Goal: Find specific page/section: Find specific page/section

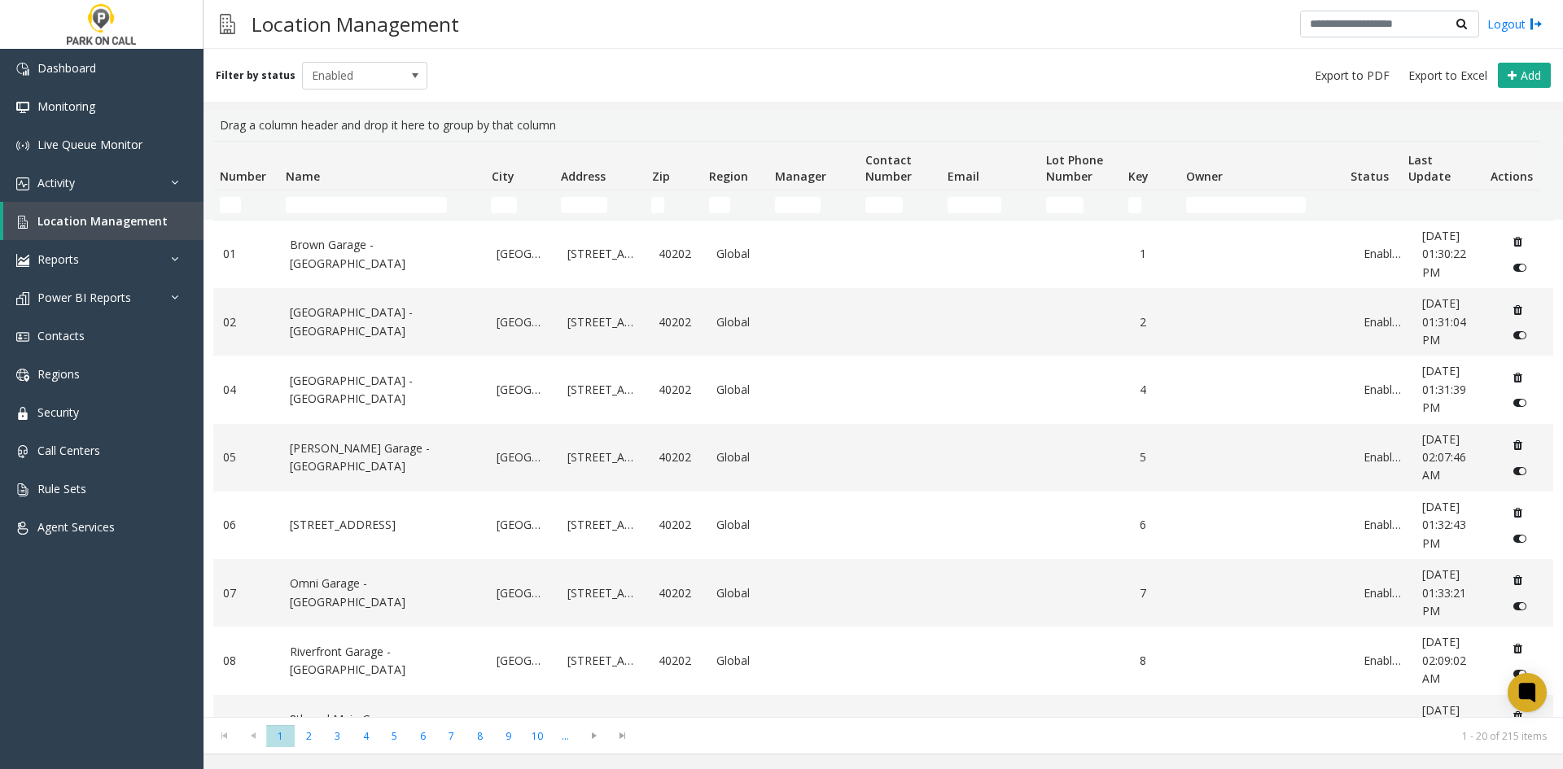
click at [309, 214] on td "Name Filter" at bounding box center [381, 204] width 205 height 29
click at [314, 203] on input "Name Filter" at bounding box center [366, 205] width 161 height 16
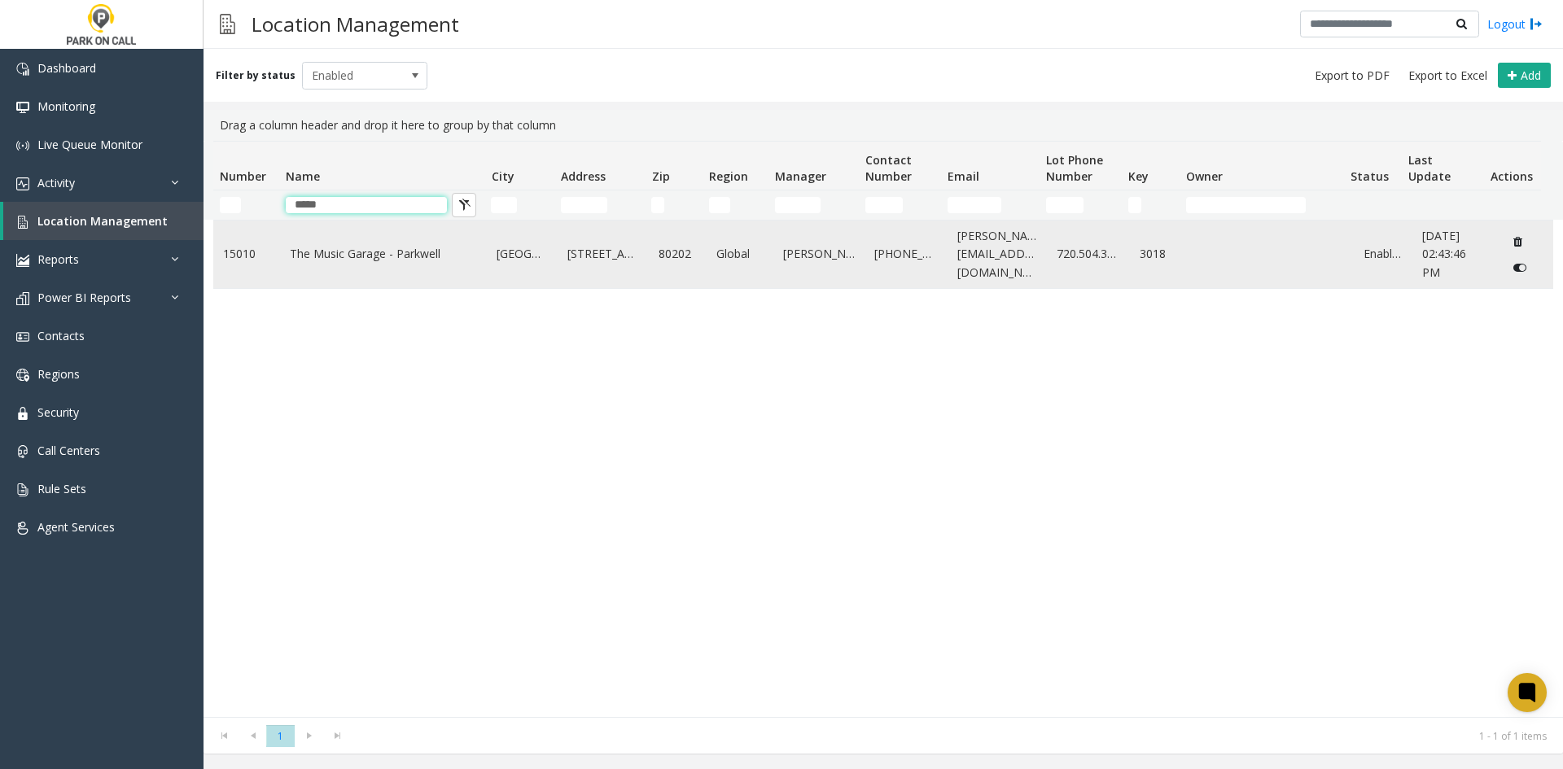
type input "*****"
click at [331, 246] on link "The Music Garage - Parkwell" at bounding box center [384, 254] width 188 height 18
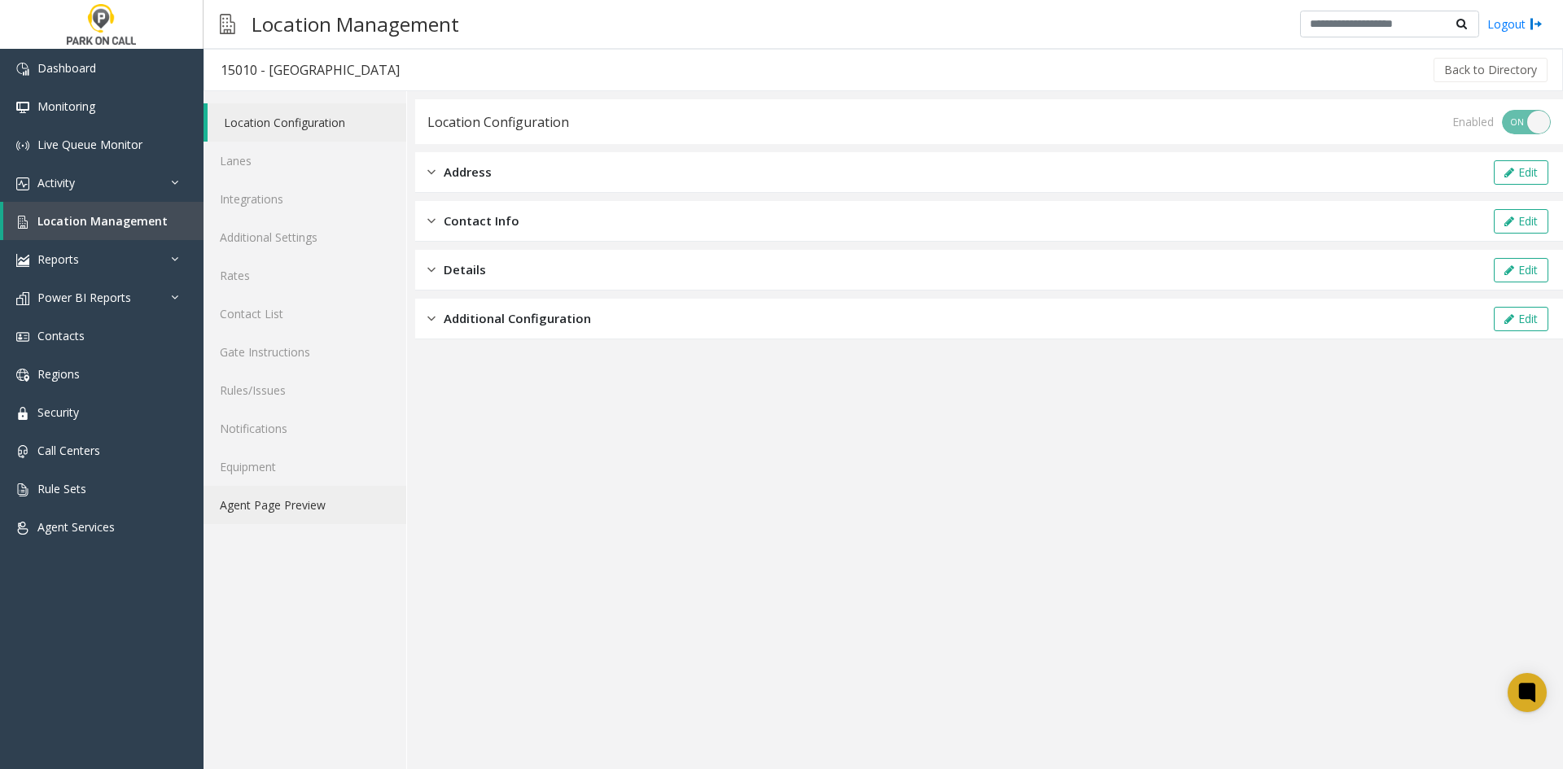
click at [322, 514] on link "Agent Page Preview" at bounding box center [304, 505] width 203 height 38
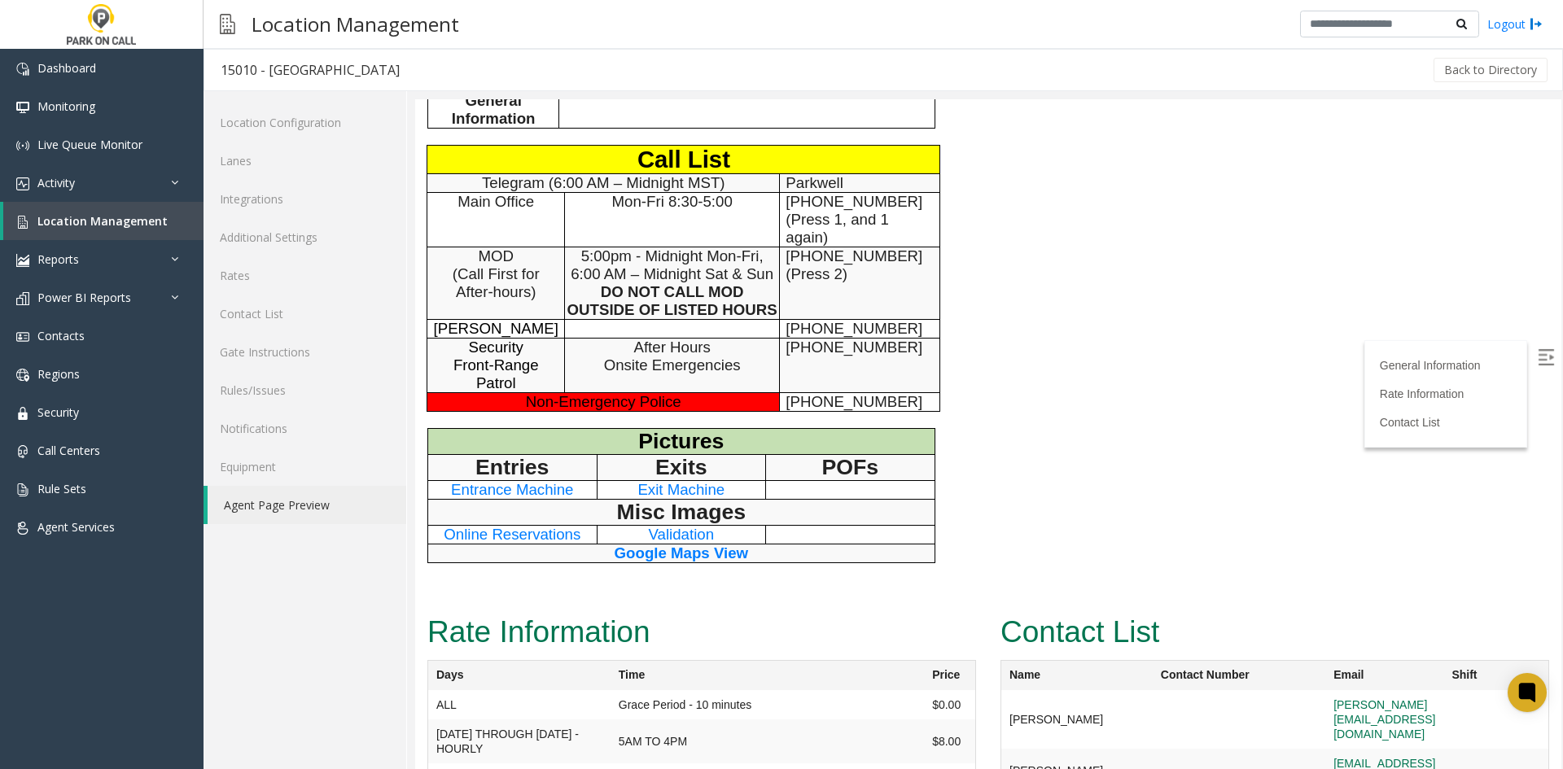
scroll to position [651, 0]
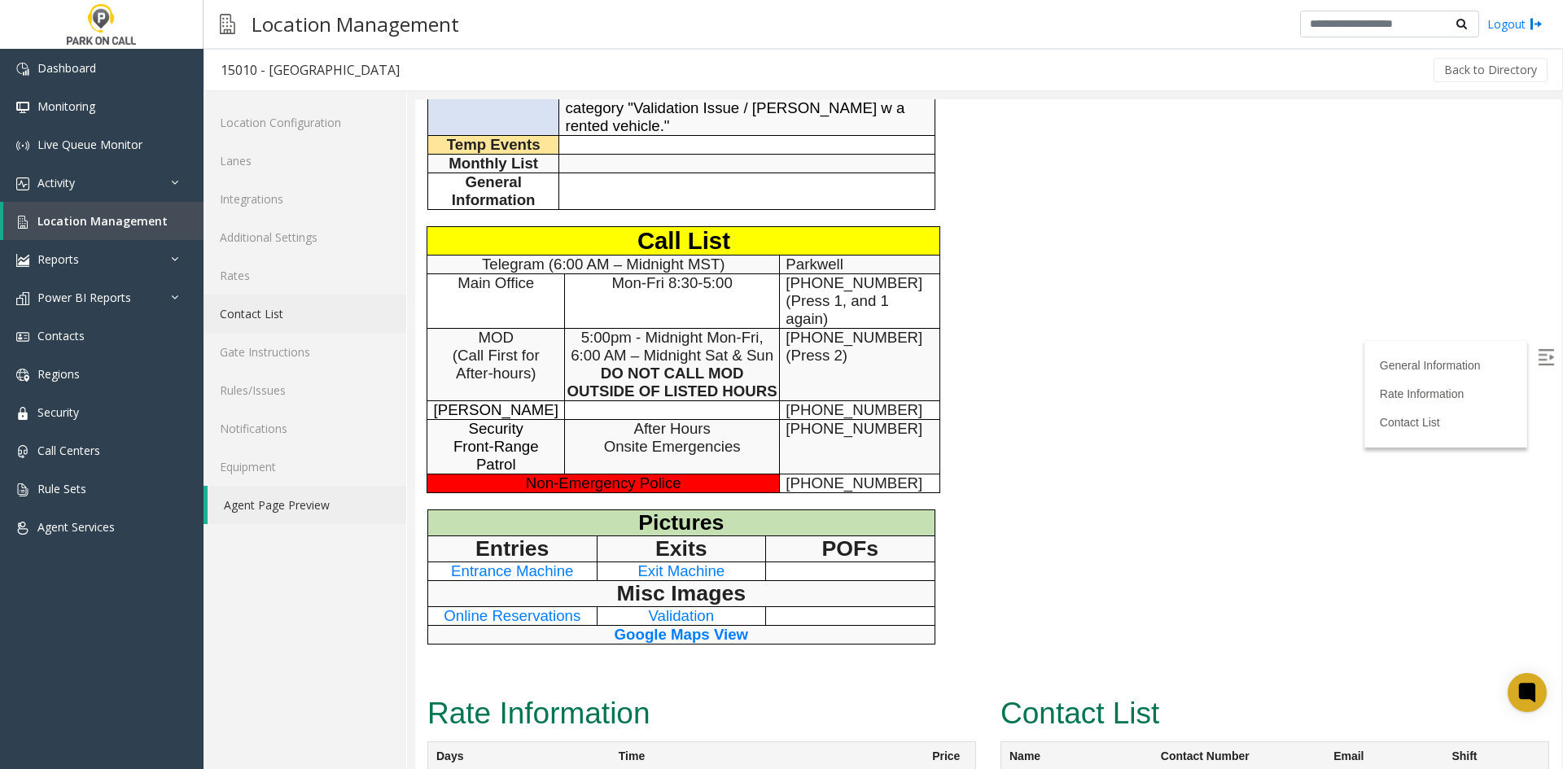
click at [321, 310] on link "Contact List" at bounding box center [304, 314] width 203 height 38
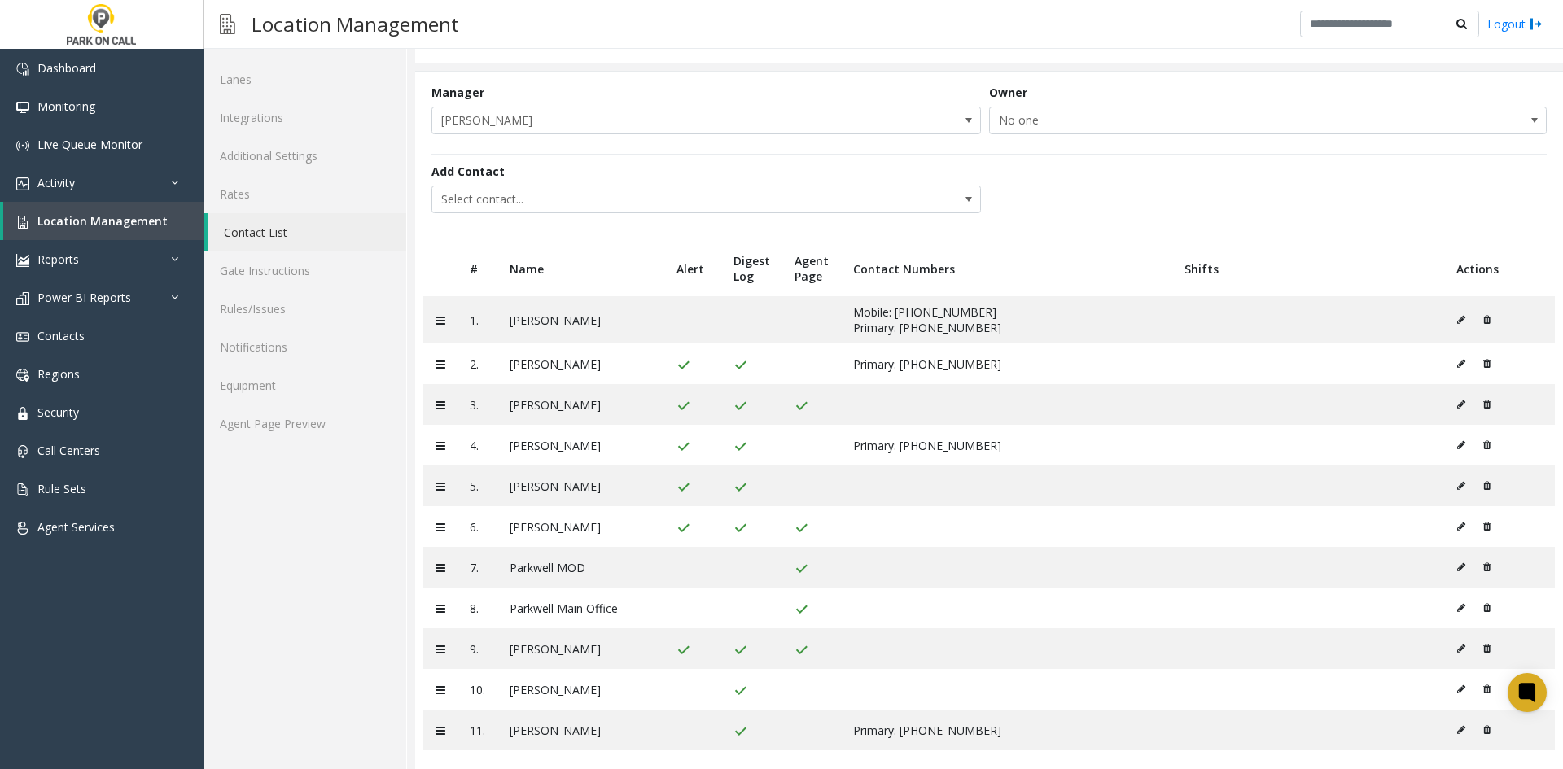
scroll to position [95, 0]
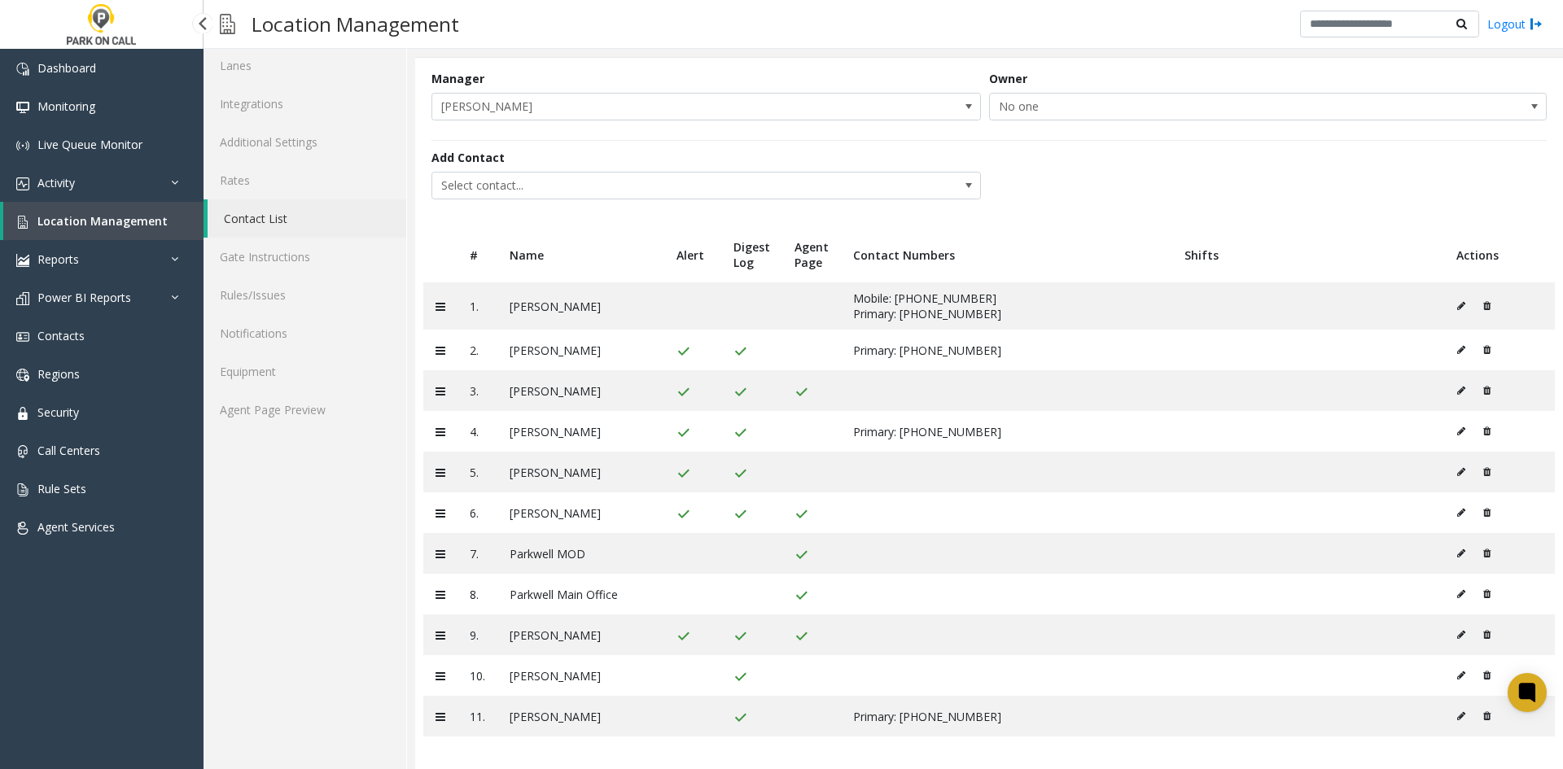
click at [112, 216] on span "Location Management" at bounding box center [102, 220] width 130 height 15
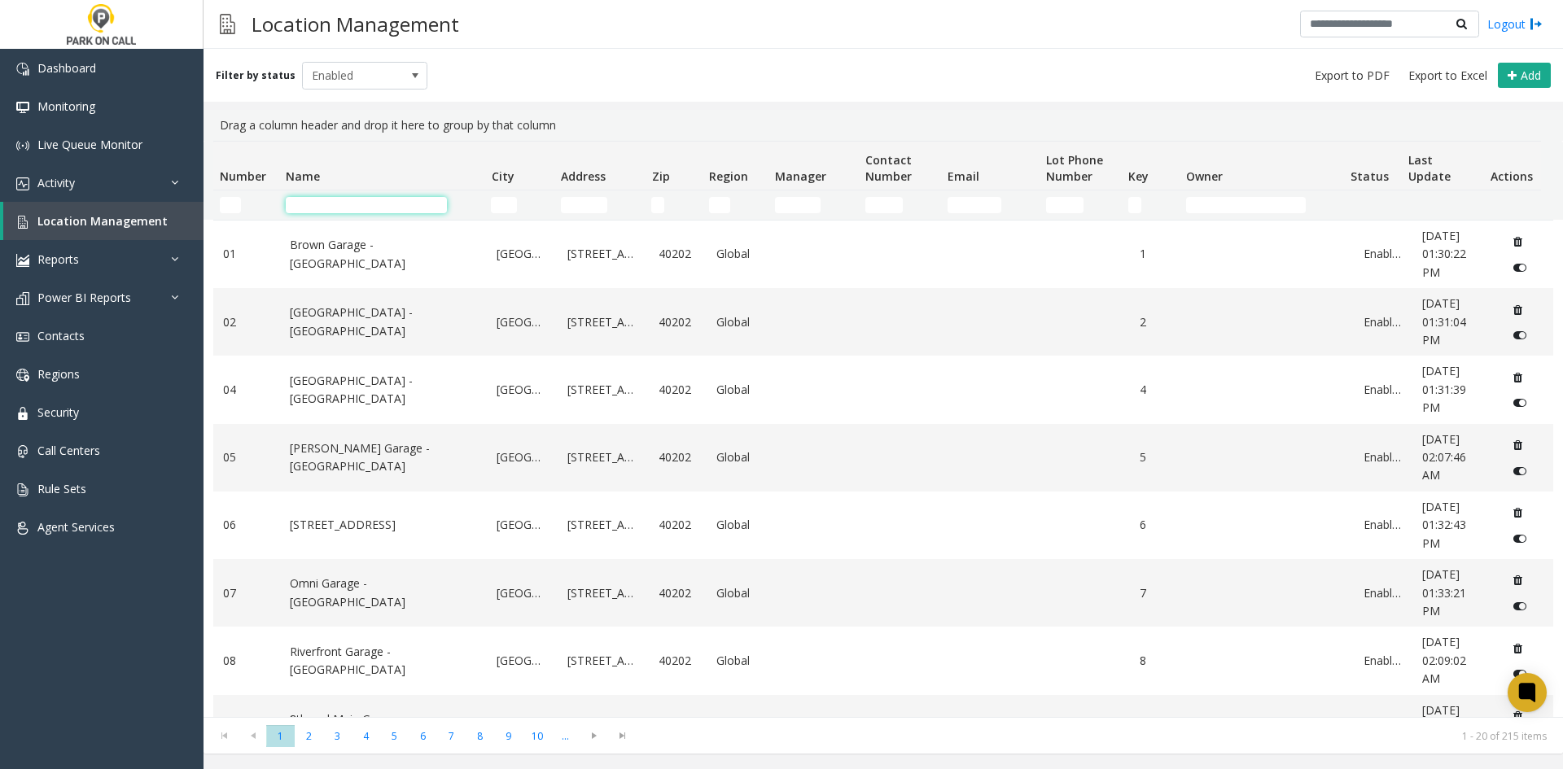
click at [394, 205] on input "Name Filter" at bounding box center [366, 205] width 161 height 16
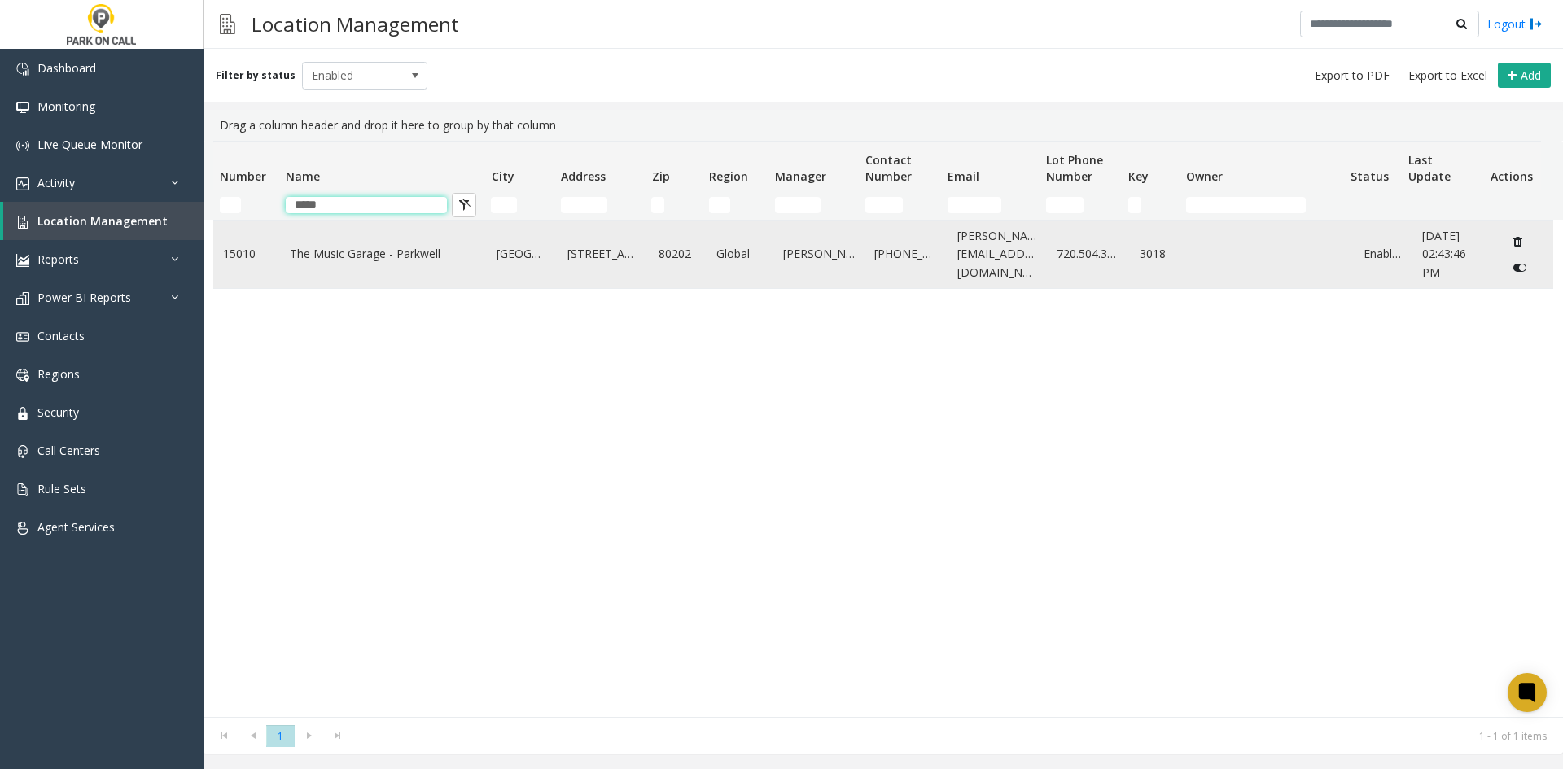
type input "*****"
click at [378, 231] on td "The Music Garage - Parkwell" at bounding box center [384, 255] width 208 height 68
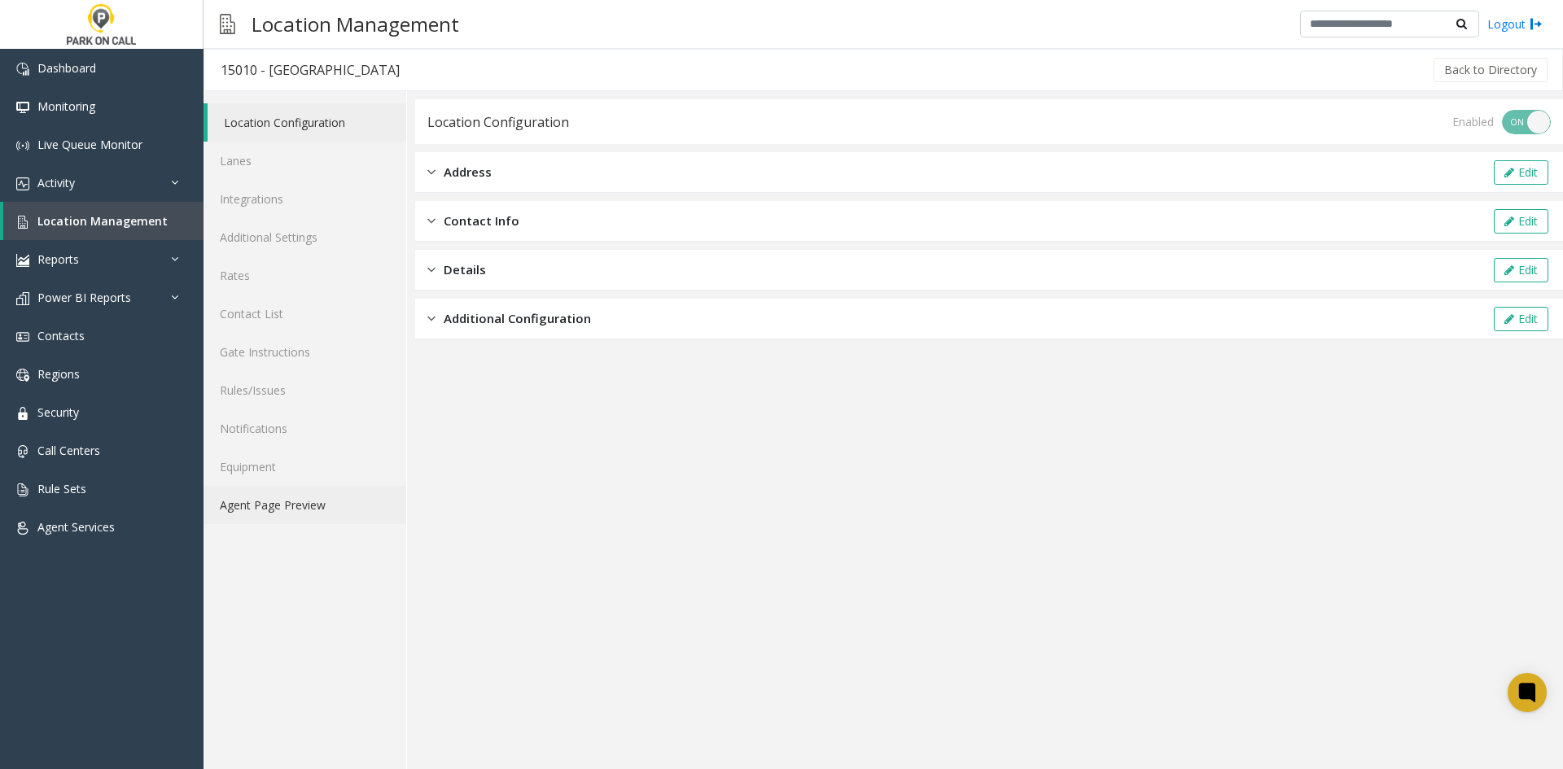
click at [330, 502] on link "Agent Page Preview" at bounding box center [304, 505] width 203 height 38
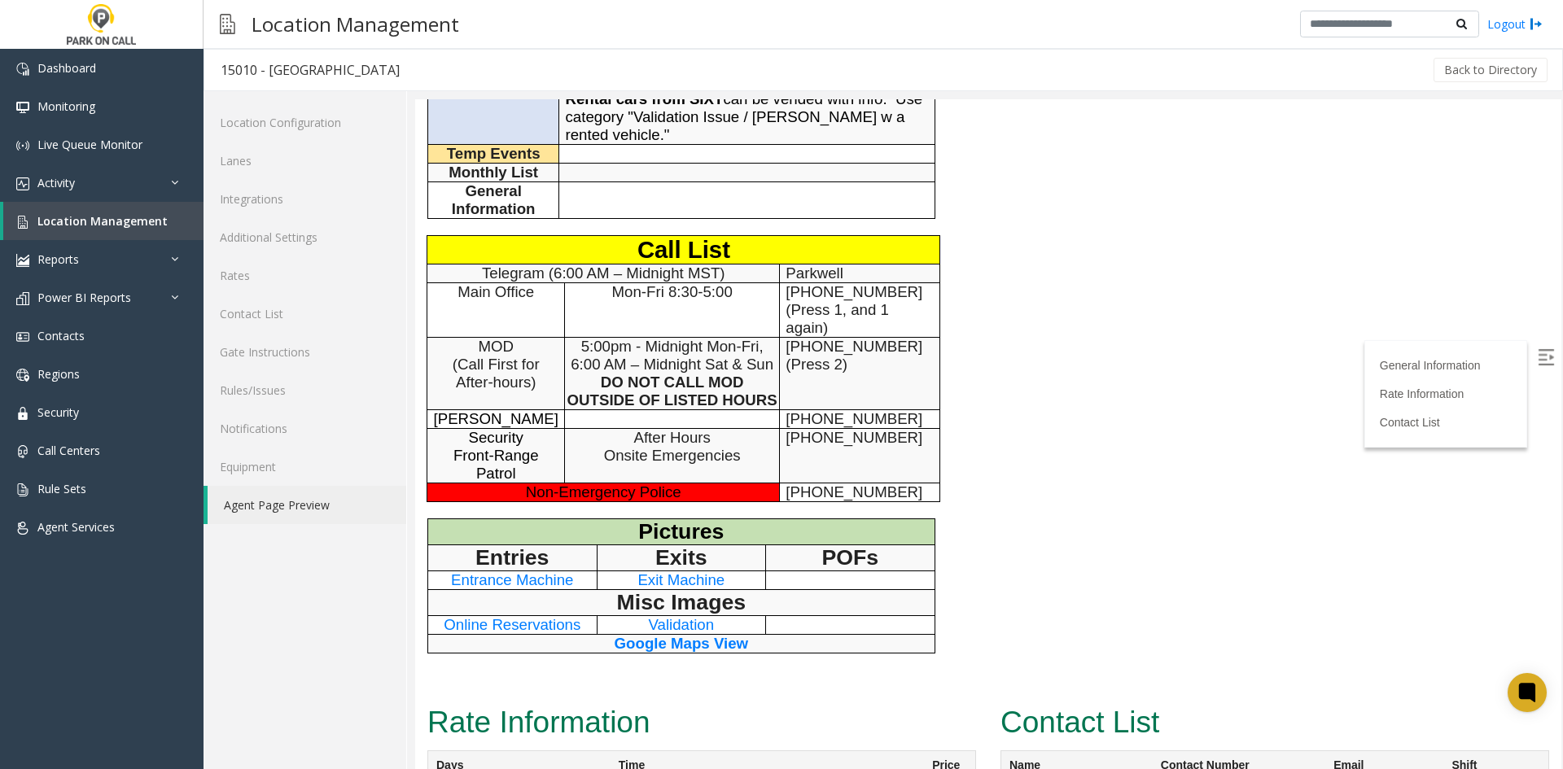
scroll to position [651, 0]
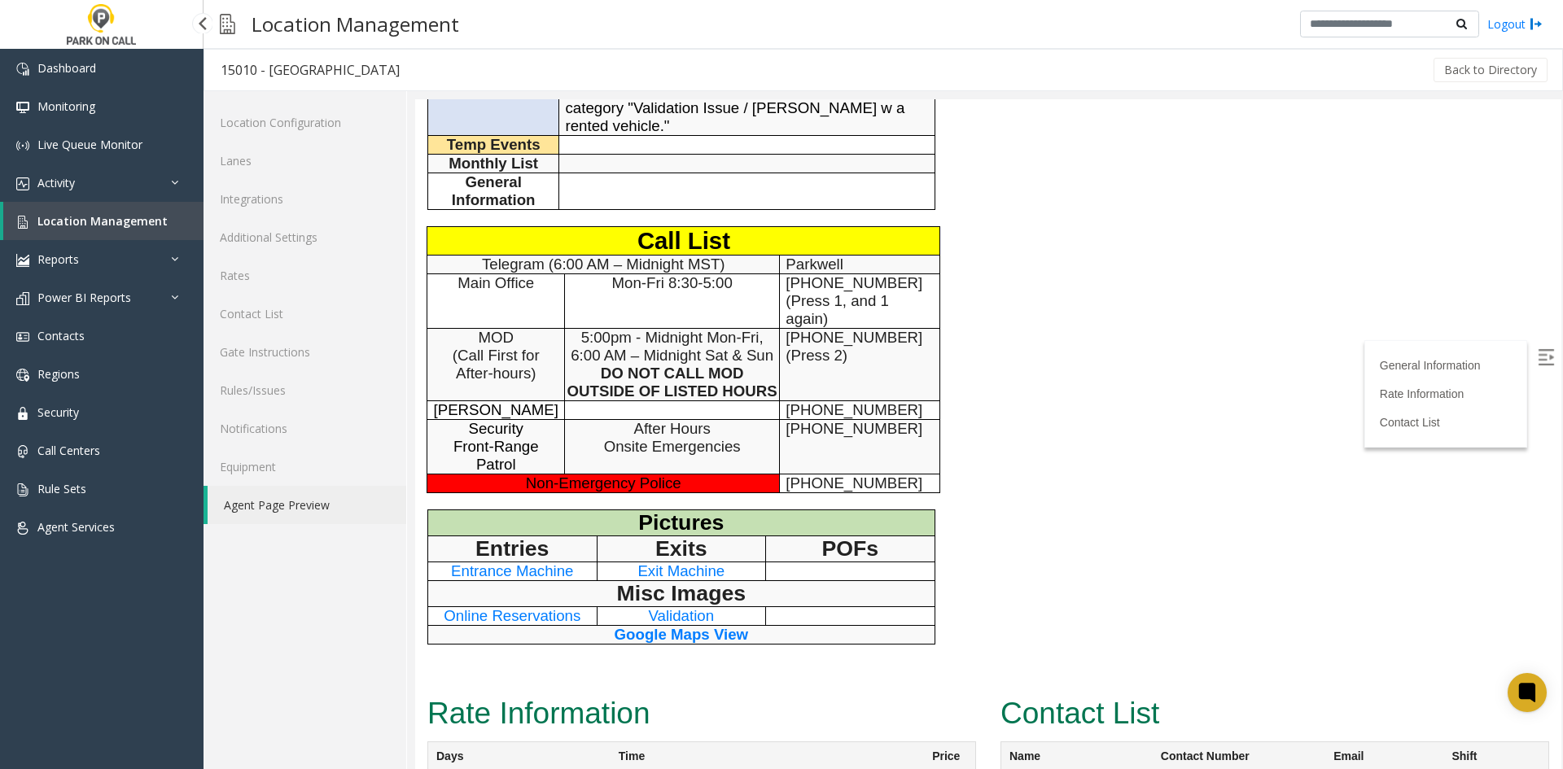
click at [120, 217] on span "Location Management" at bounding box center [102, 220] width 130 height 15
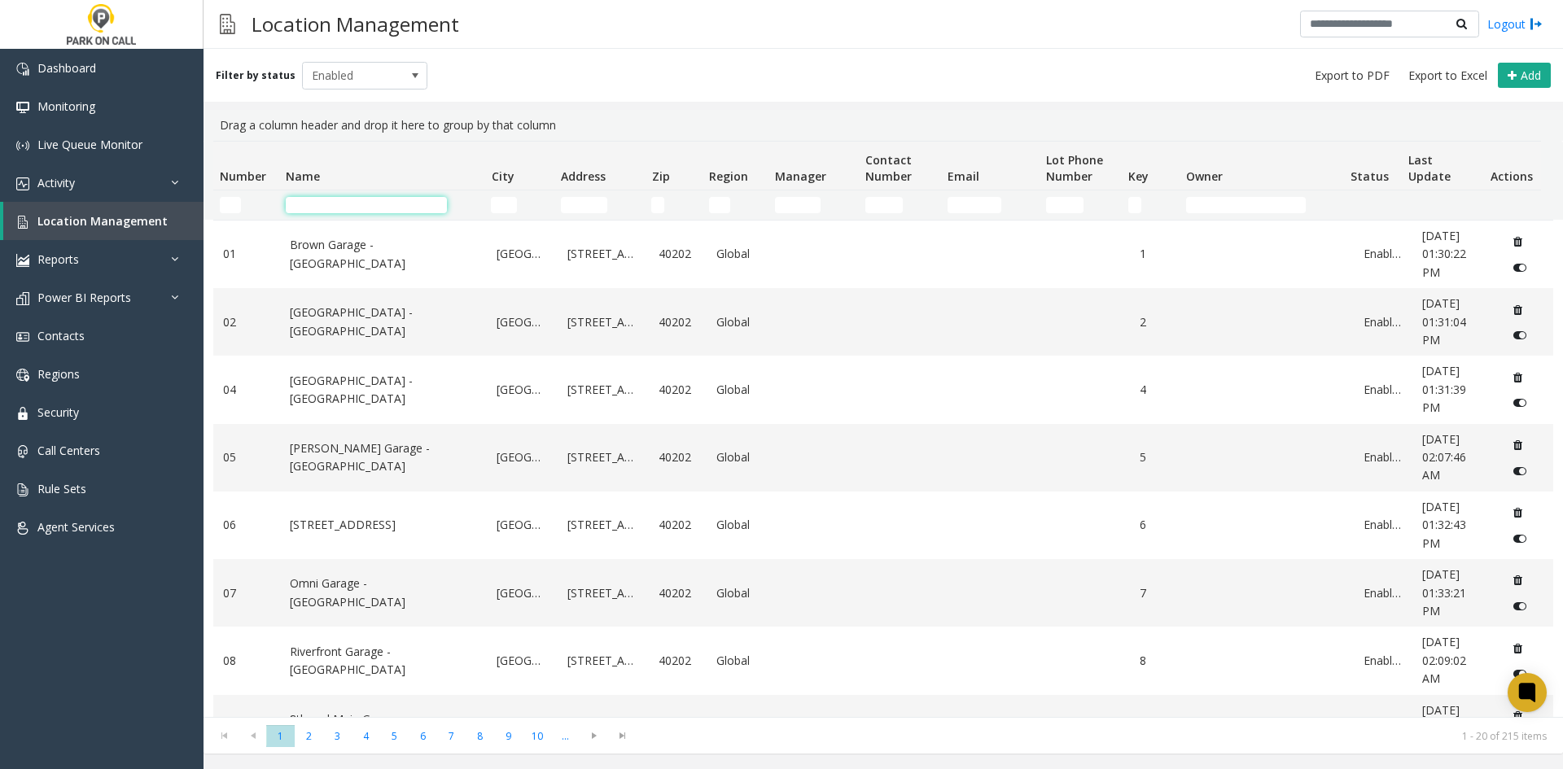
click at [327, 197] on input "Name Filter" at bounding box center [366, 205] width 161 height 16
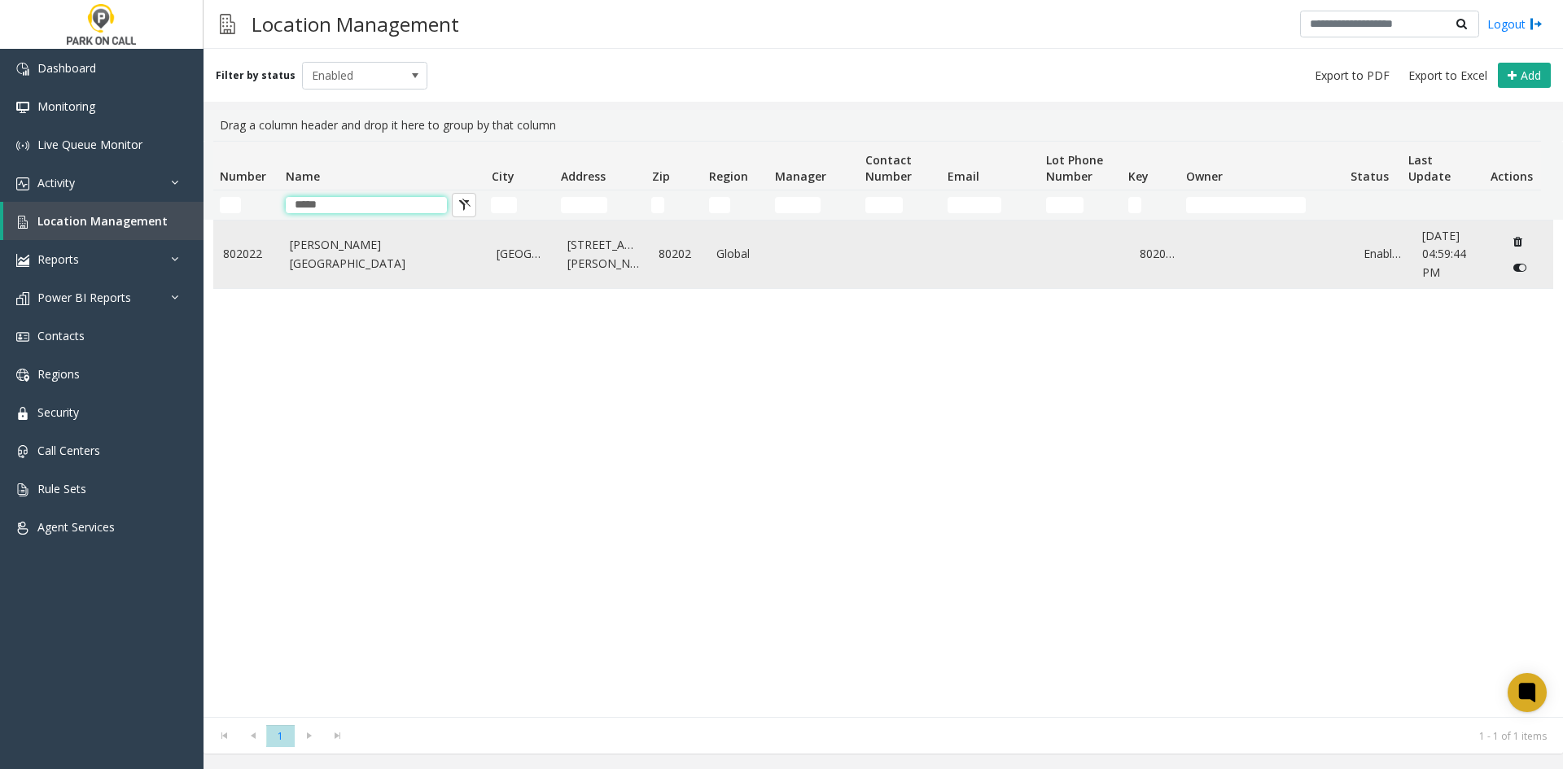
type input "*****"
click at [369, 263] on td "[PERSON_NAME][GEOGRAPHIC_DATA]" at bounding box center [384, 255] width 208 height 68
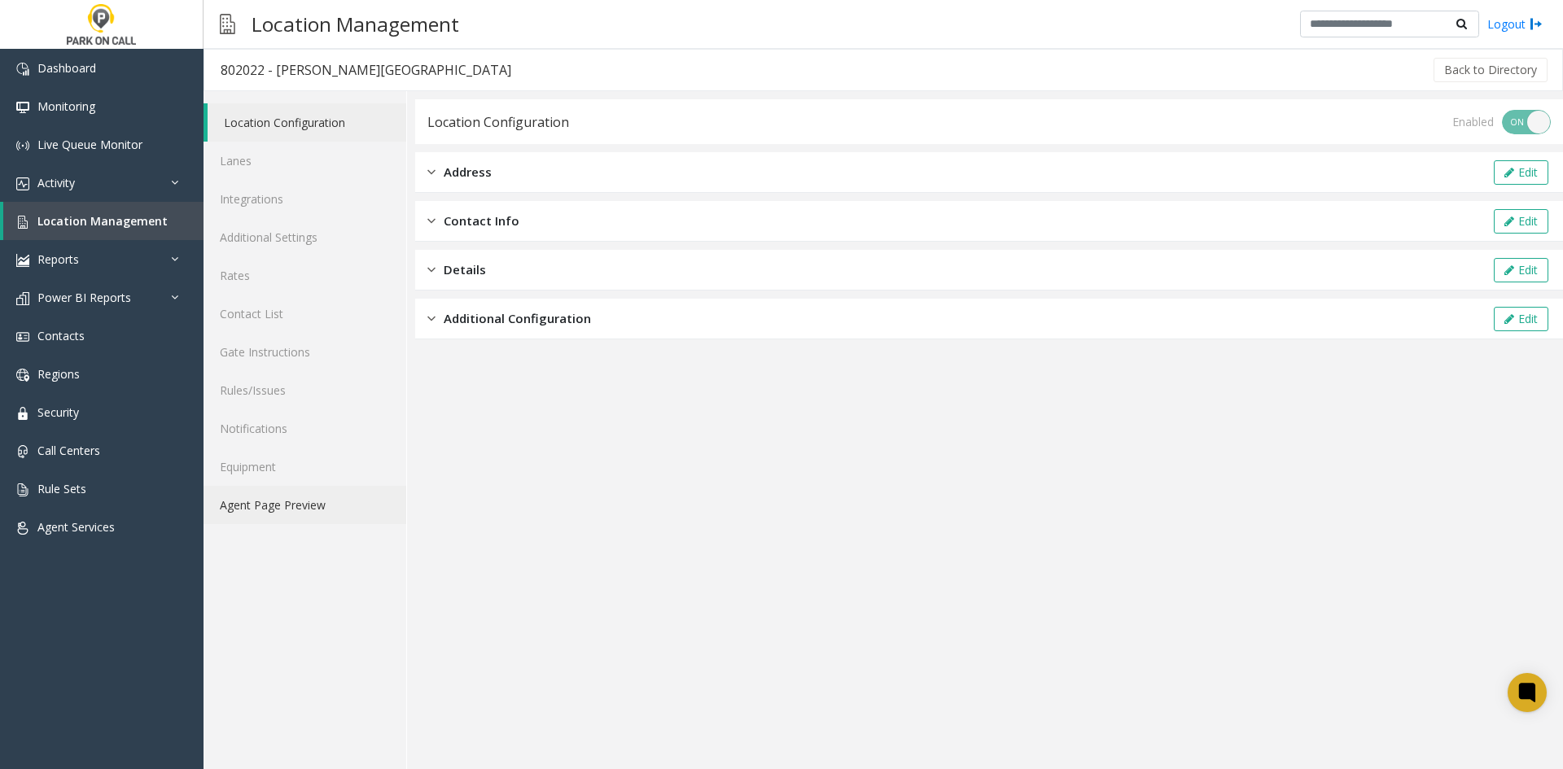
click at [284, 512] on link "Agent Page Preview" at bounding box center [304, 505] width 203 height 38
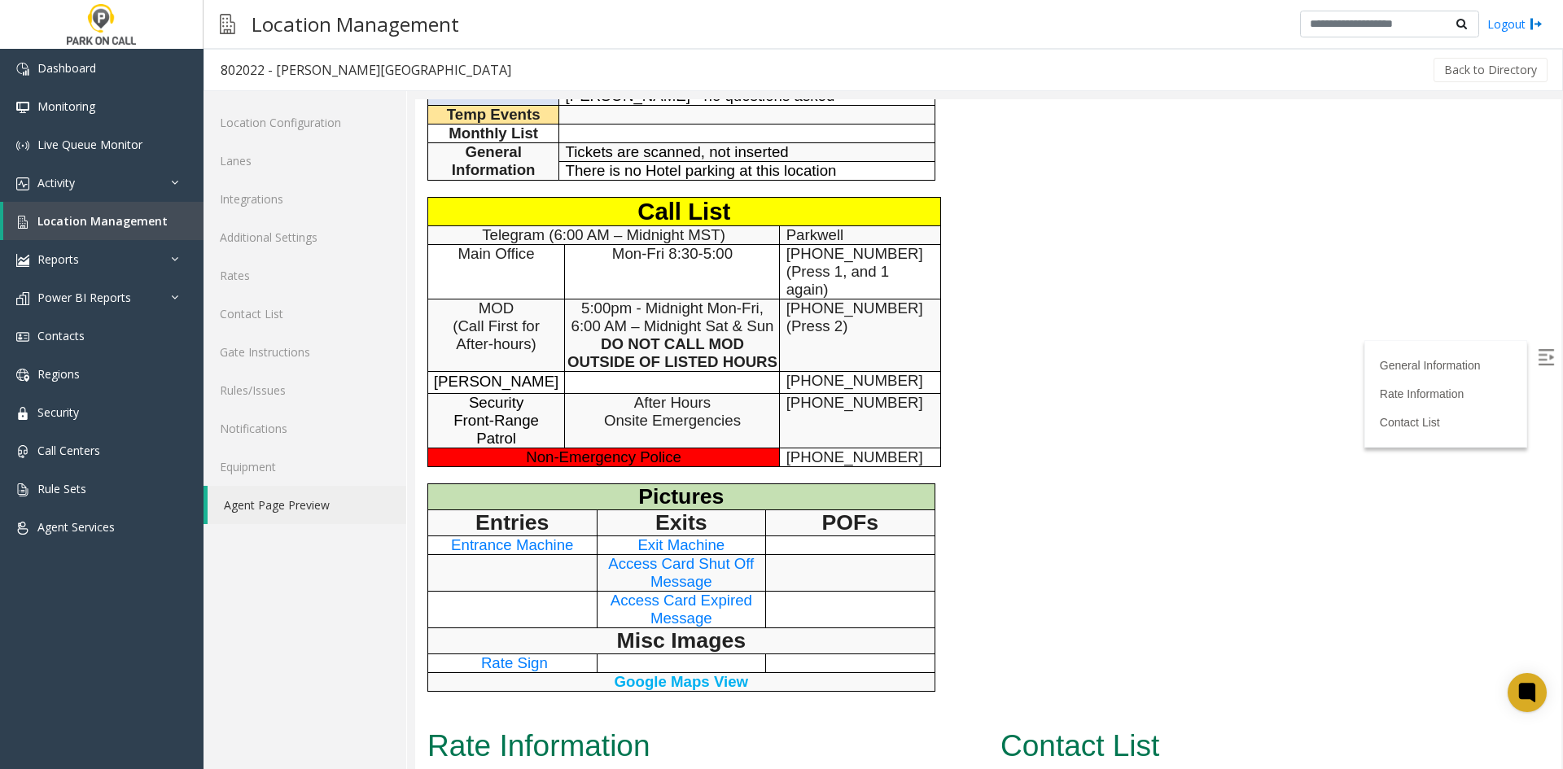
scroll to position [651, 0]
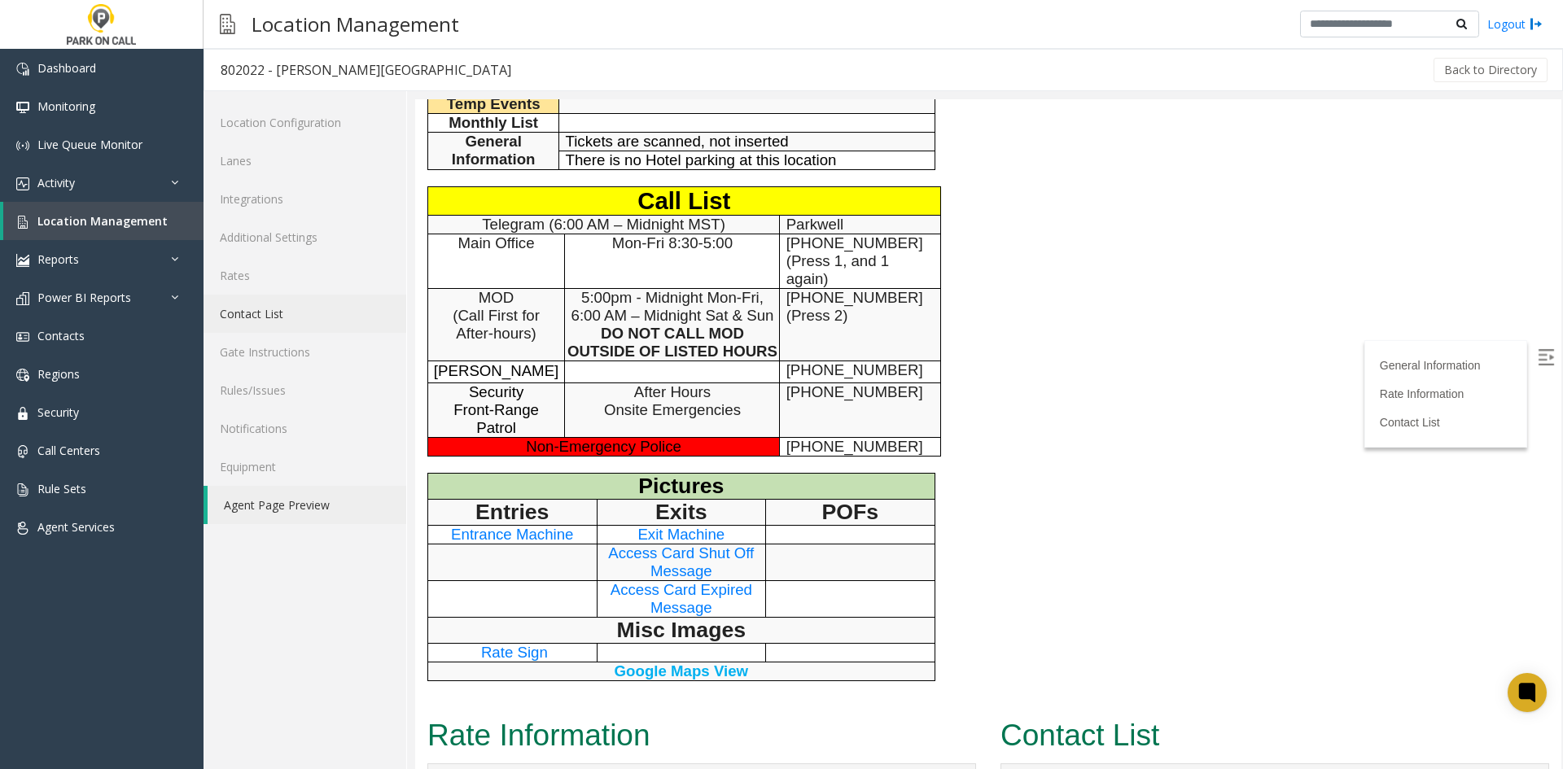
click at [311, 314] on link "Contact List" at bounding box center [304, 314] width 203 height 38
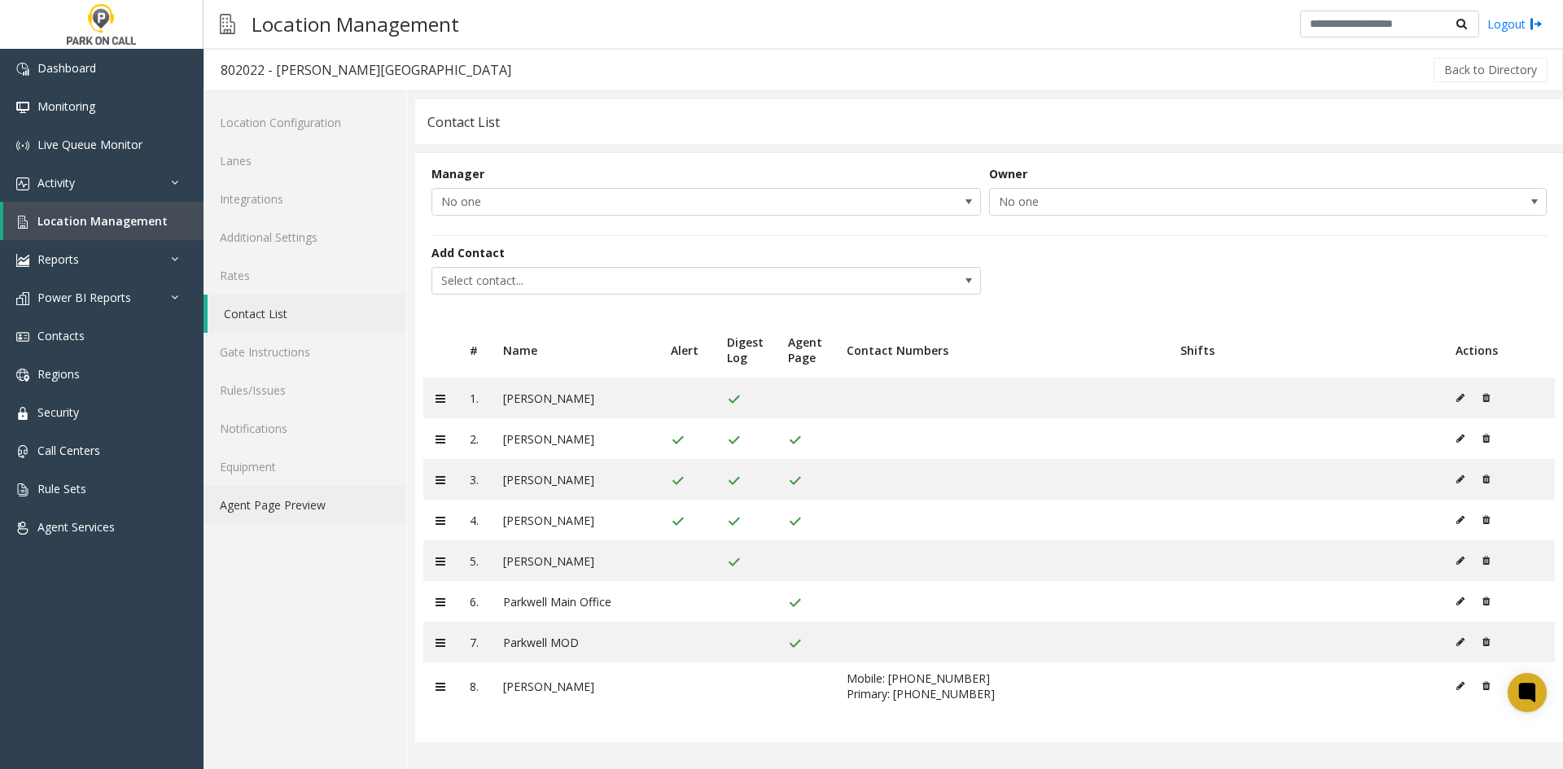
click at [346, 518] on link "Agent Page Preview" at bounding box center [304, 505] width 203 height 38
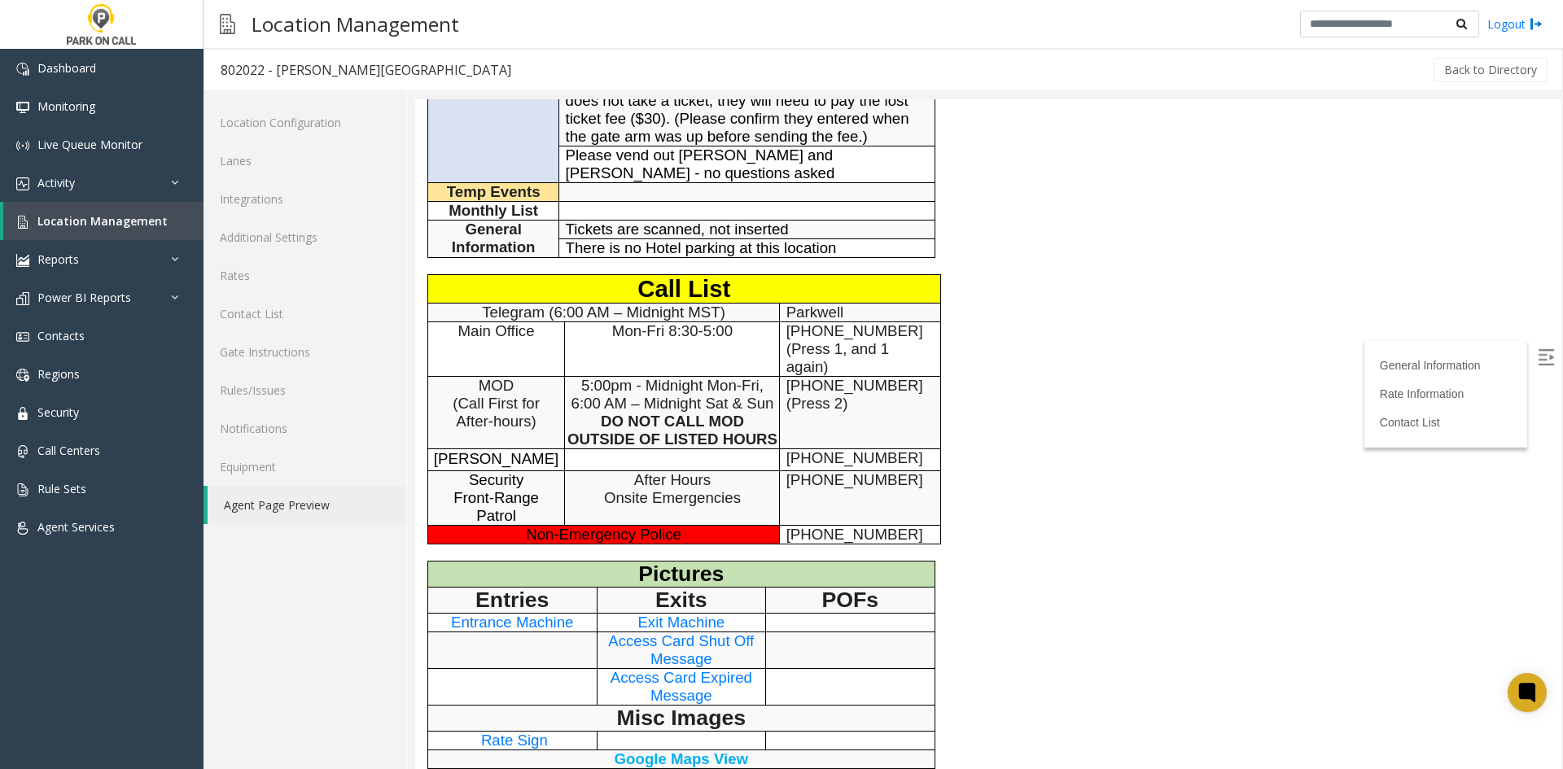
scroll to position [570, 0]
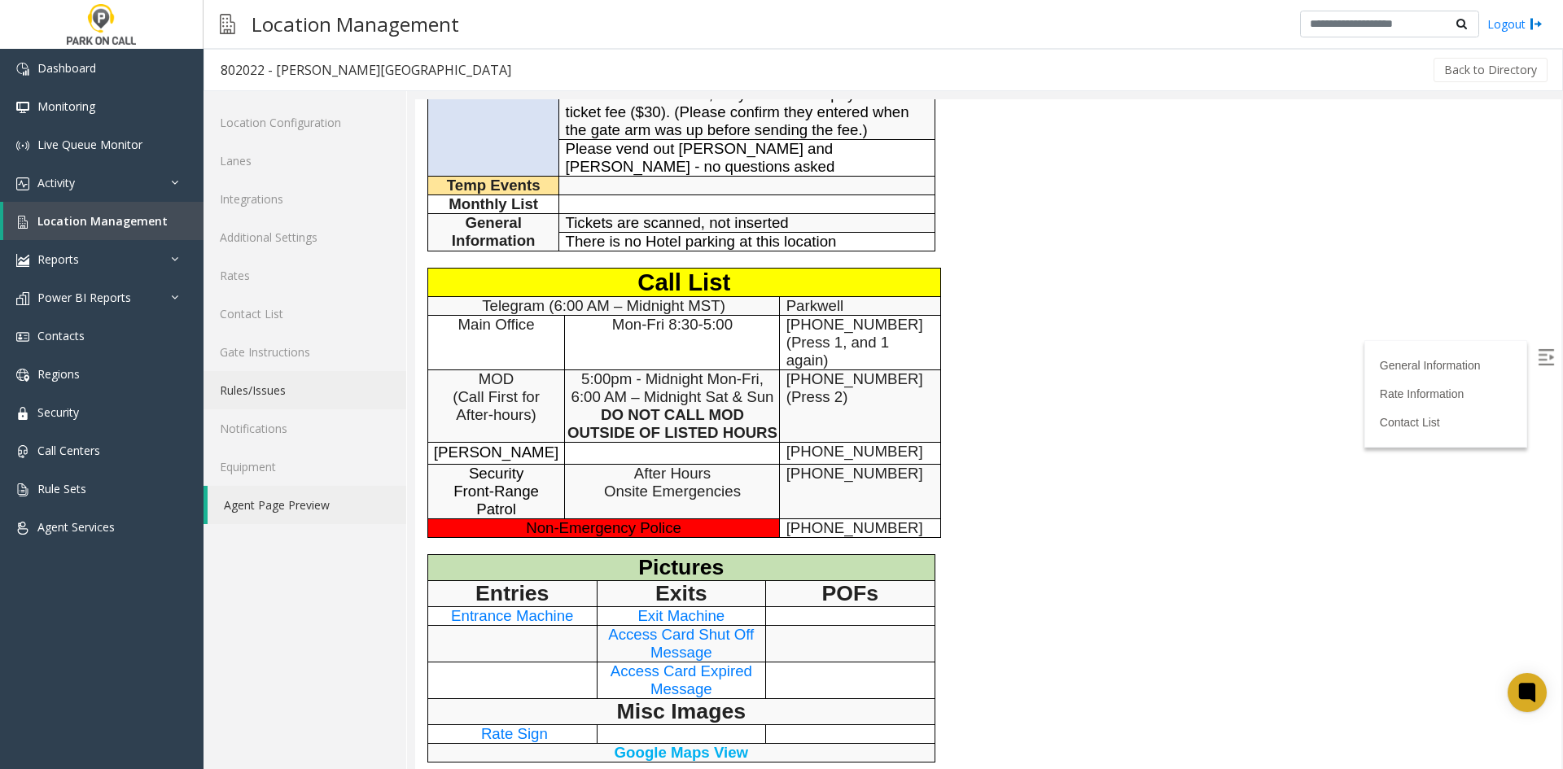
click at [322, 399] on link "Rules/Issues" at bounding box center [304, 390] width 203 height 38
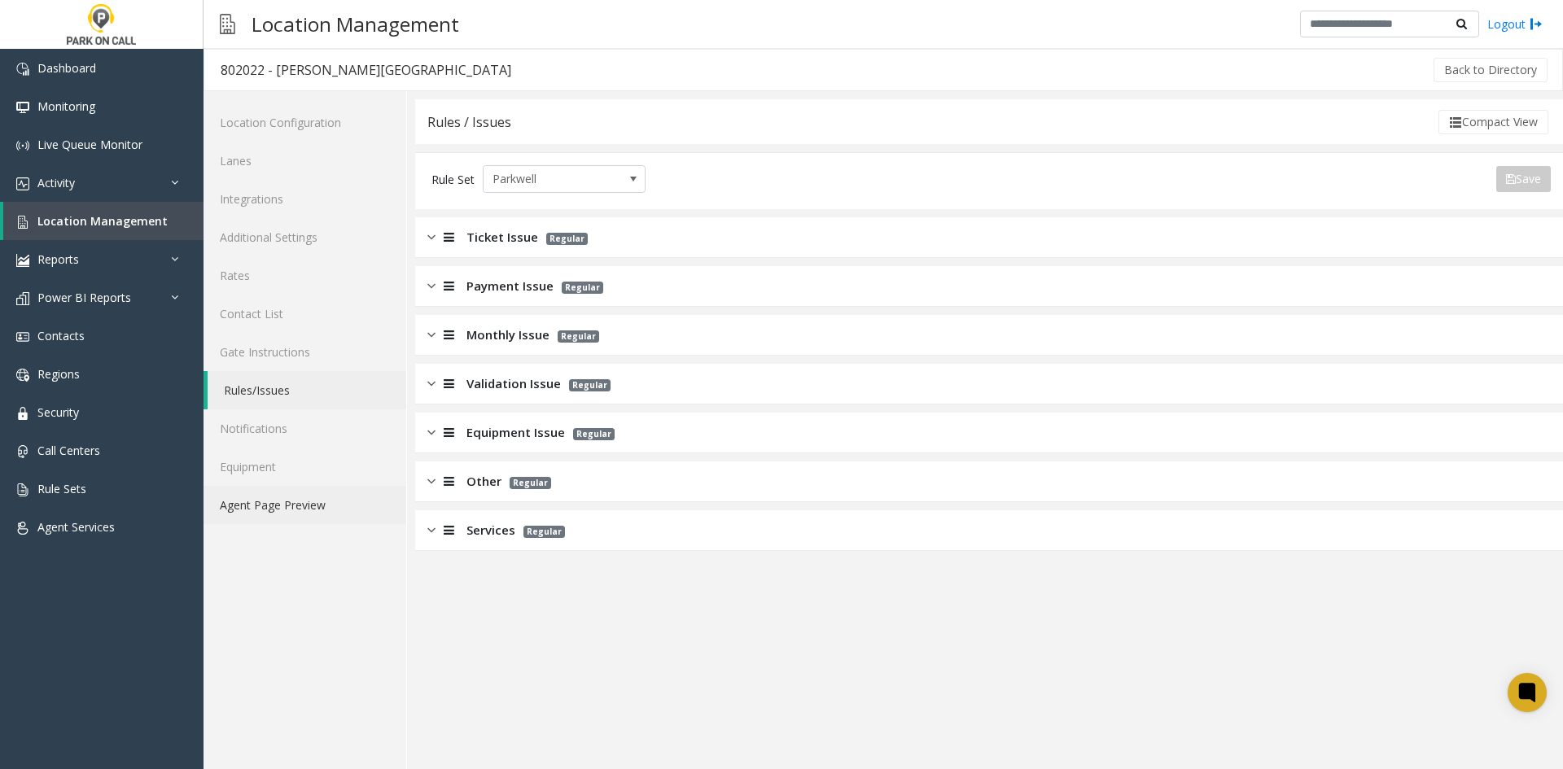
click at [288, 501] on link "Agent Page Preview" at bounding box center [304, 505] width 203 height 38
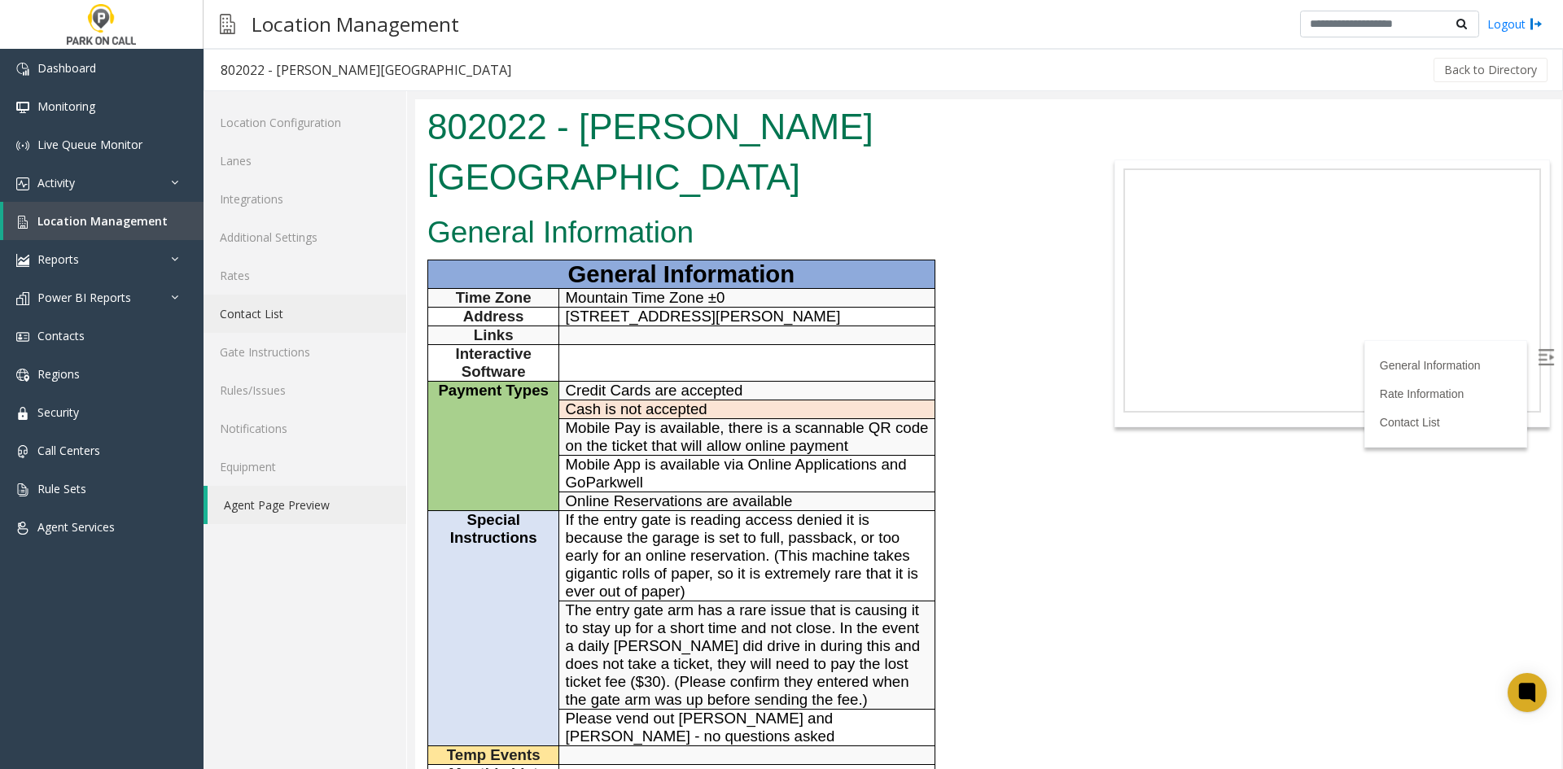
click at [300, 313] on link "Contact List" at bounding box center [304, 314] width 203 height 38
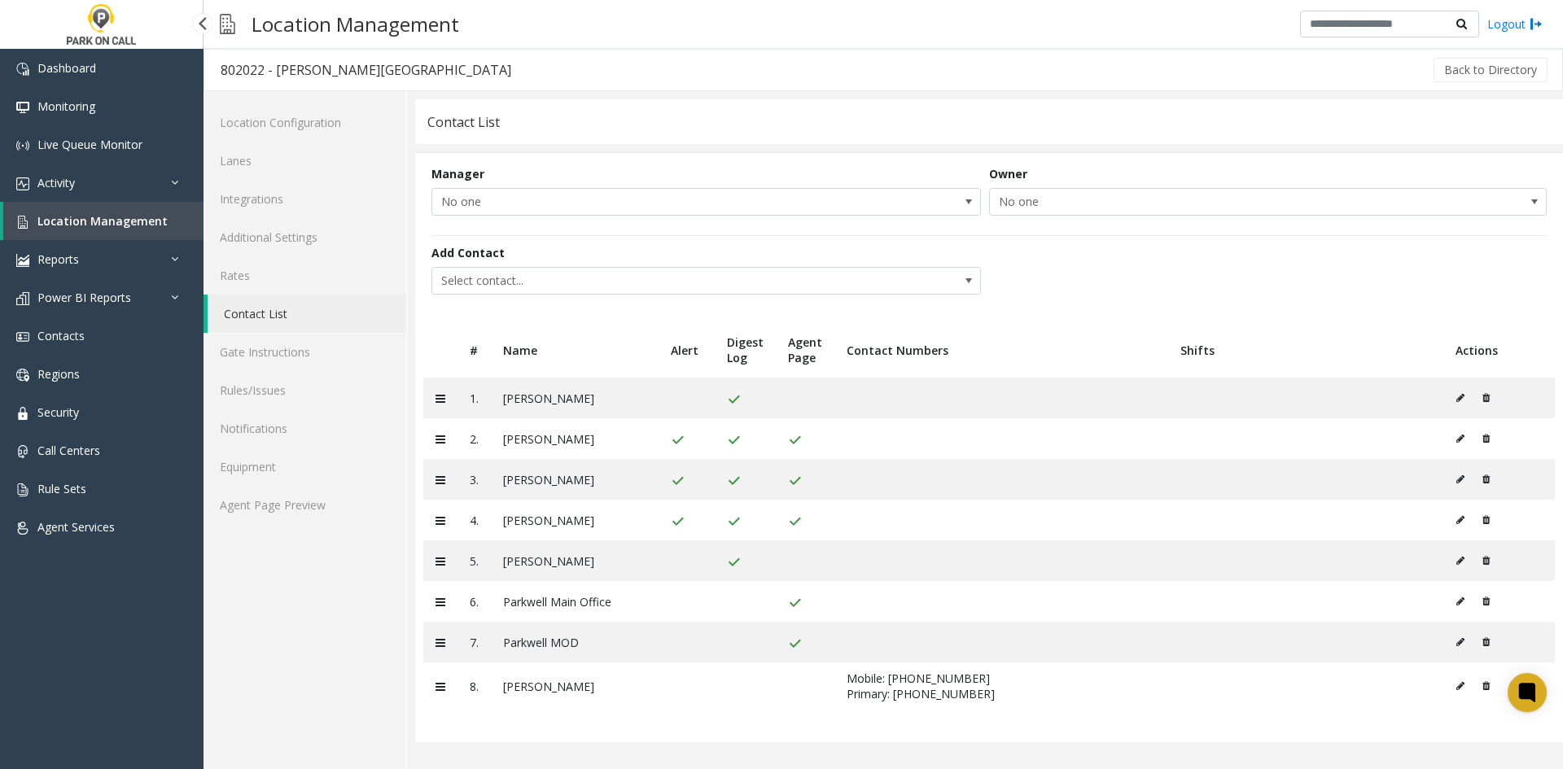
click at [123, 223] on span "Location Management" at bounding box center [102, 220] width 130 height 15
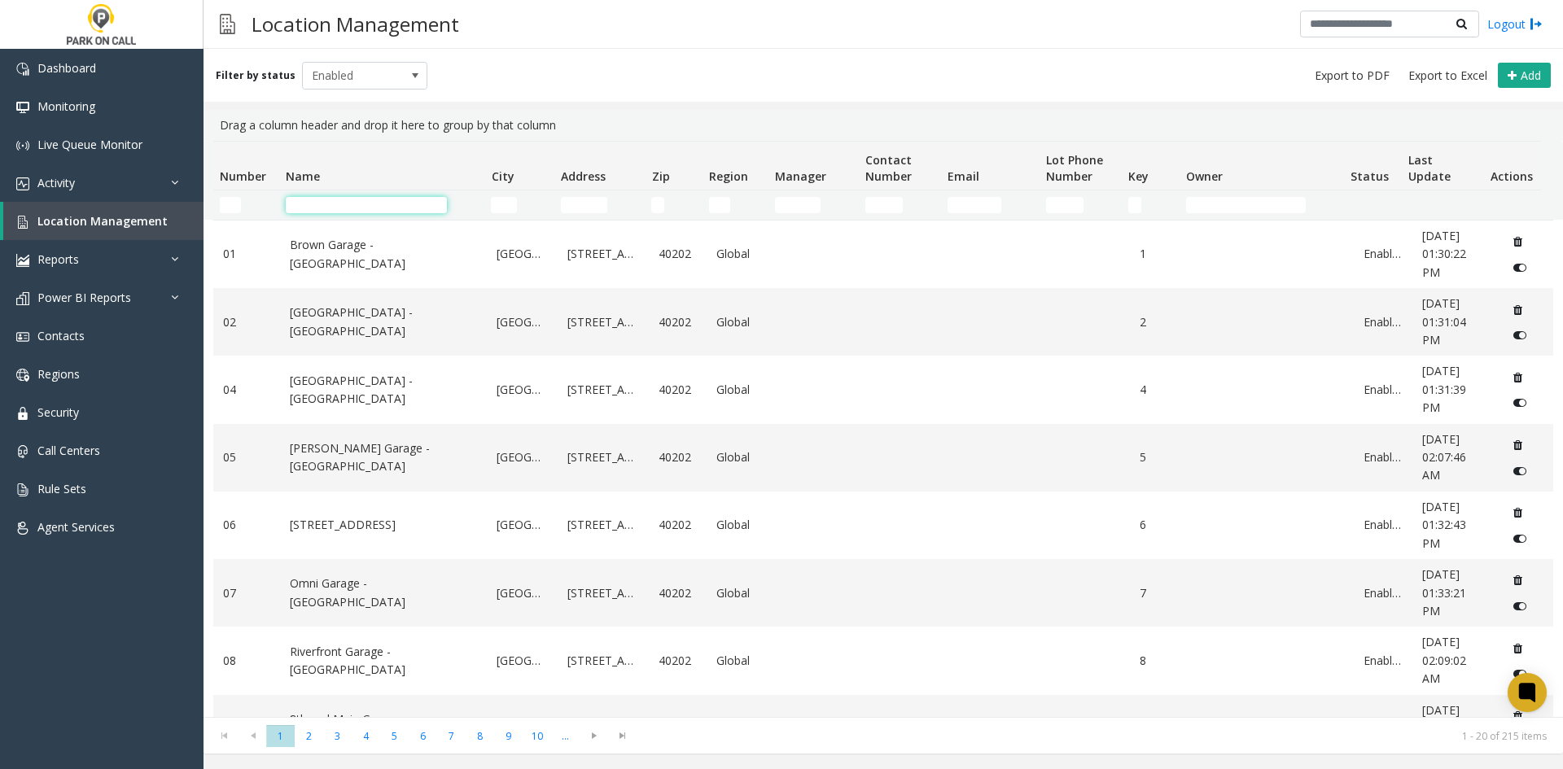
click at [345, 211] on input "Name Filter" at bounding box center [366, 205] width 161 height 16
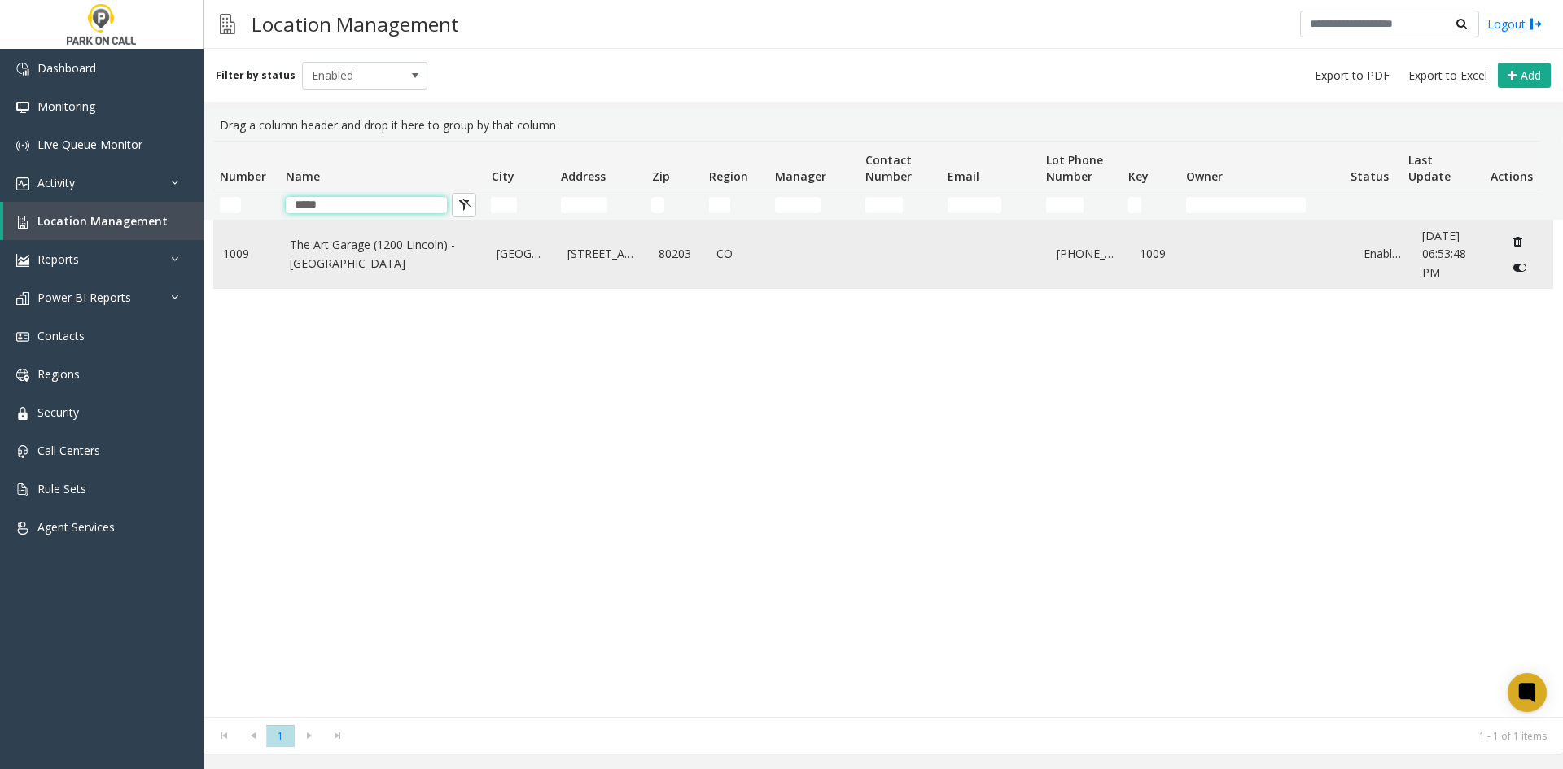
type input "*****"
click at [339, 247] on link "The Art Garage (1200 Lincoln) - [GEOGRAPHIC_DATA]" at bounding box center [384, 254] width 188 height 37
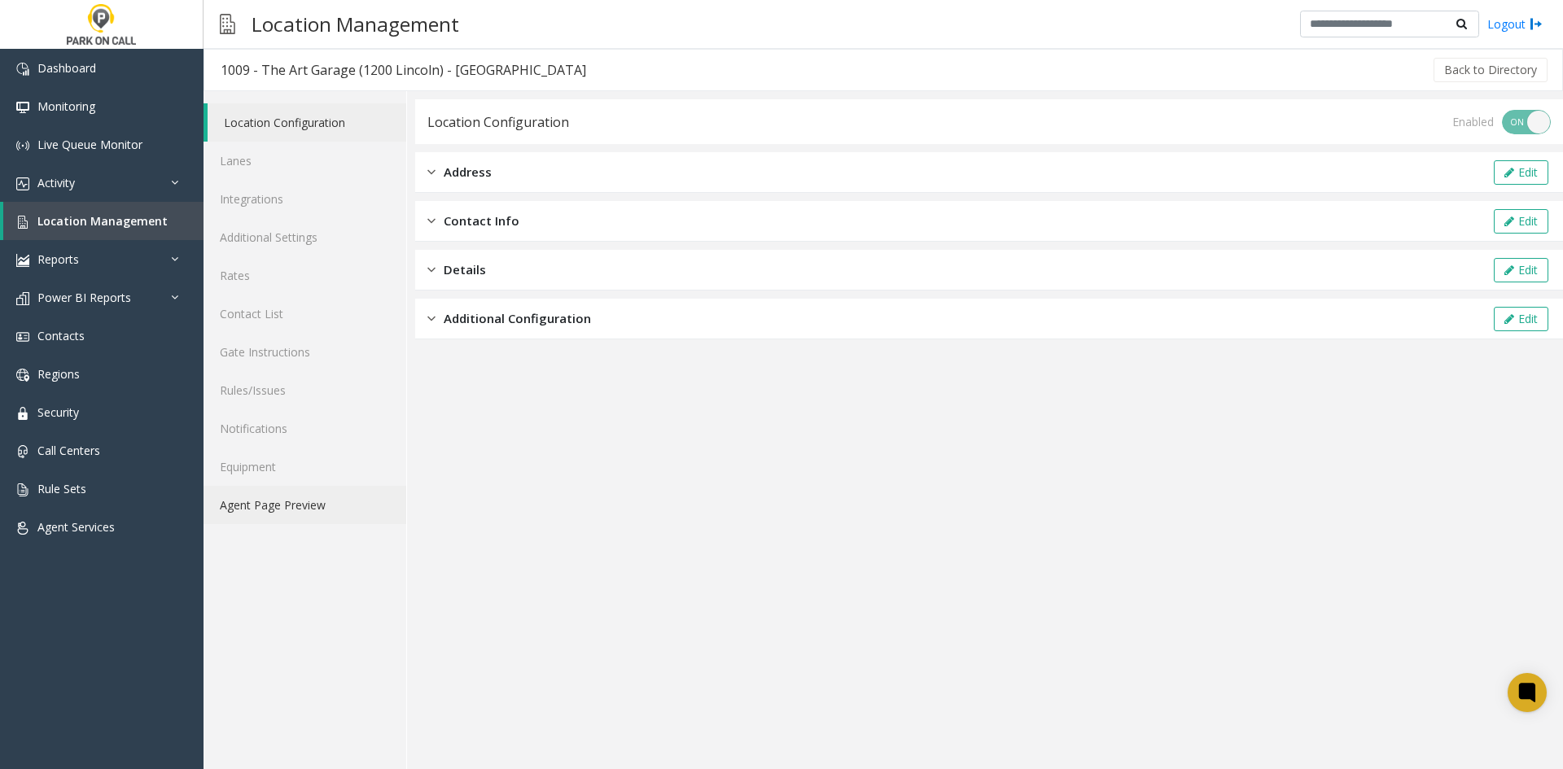
click at [313, 514] on link "Agent Page Preview" at bounding box center [304, 505] width 203 height 38
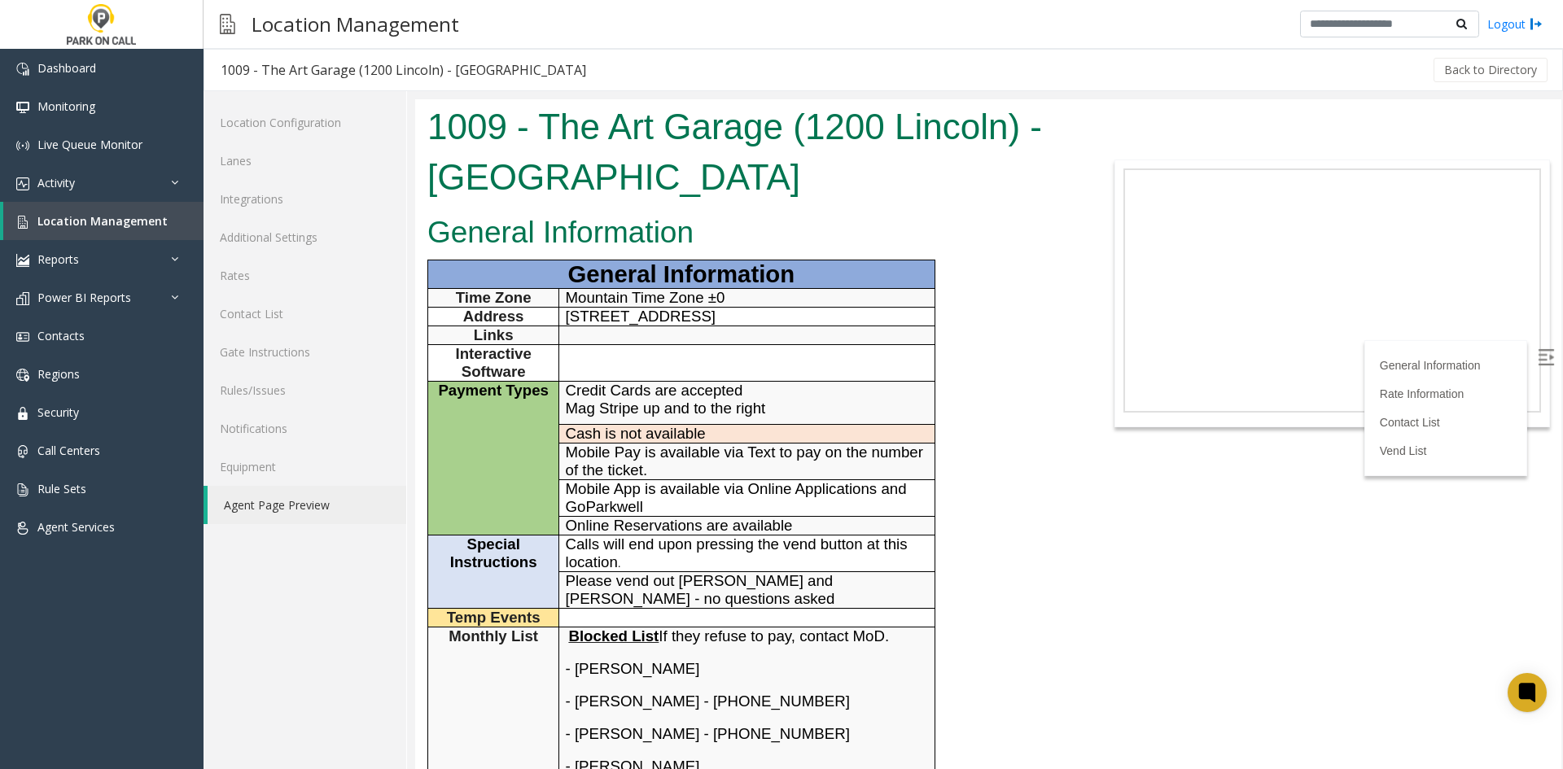
scroll to position [407, 0]
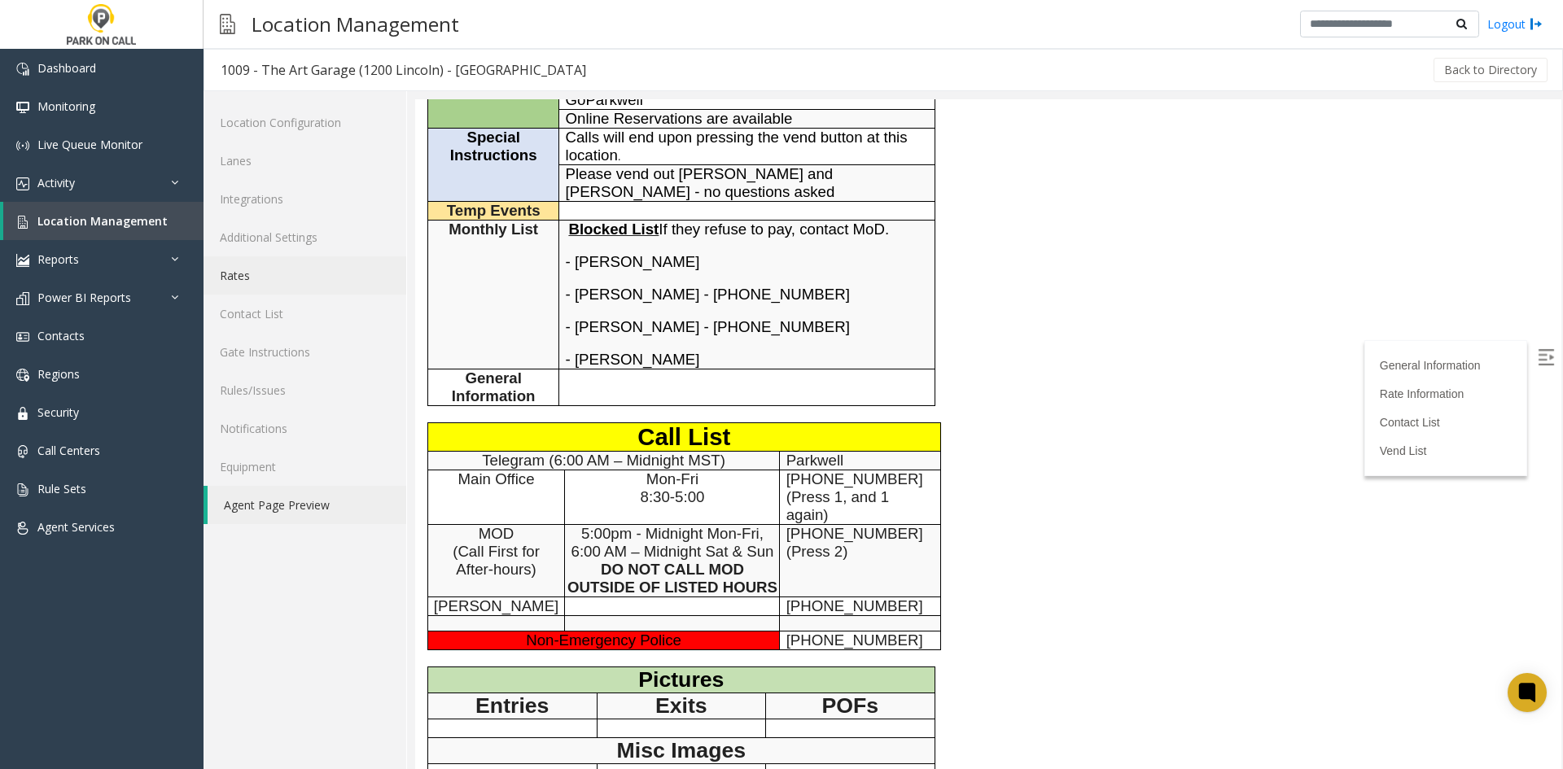
click at [277, 283] on link "Rates" at bounding box center [304, 275] width 203 height 38
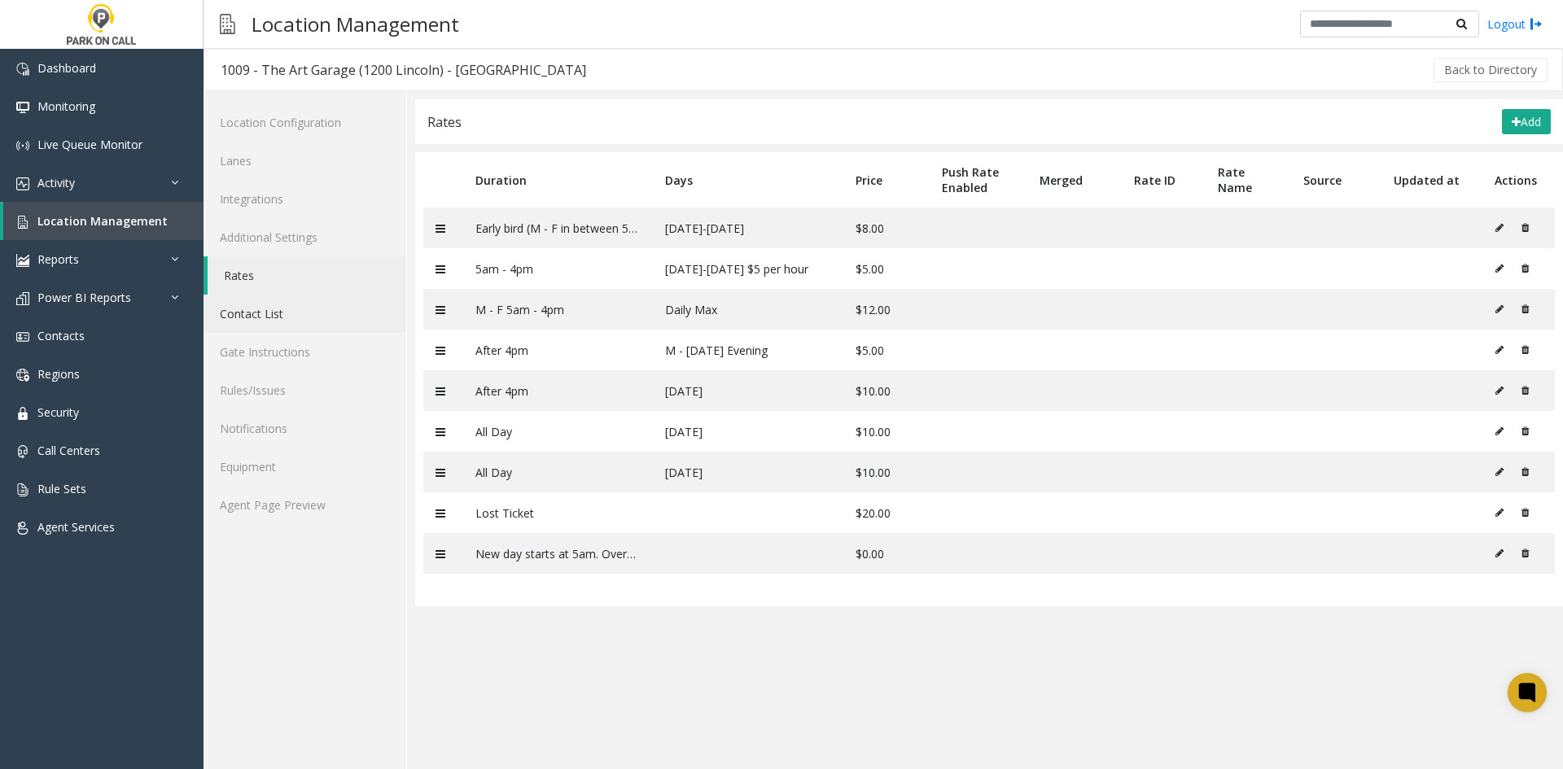
click at [265, 314] on link "Contact List" at bounding box center [304, 314] width 203 height 38
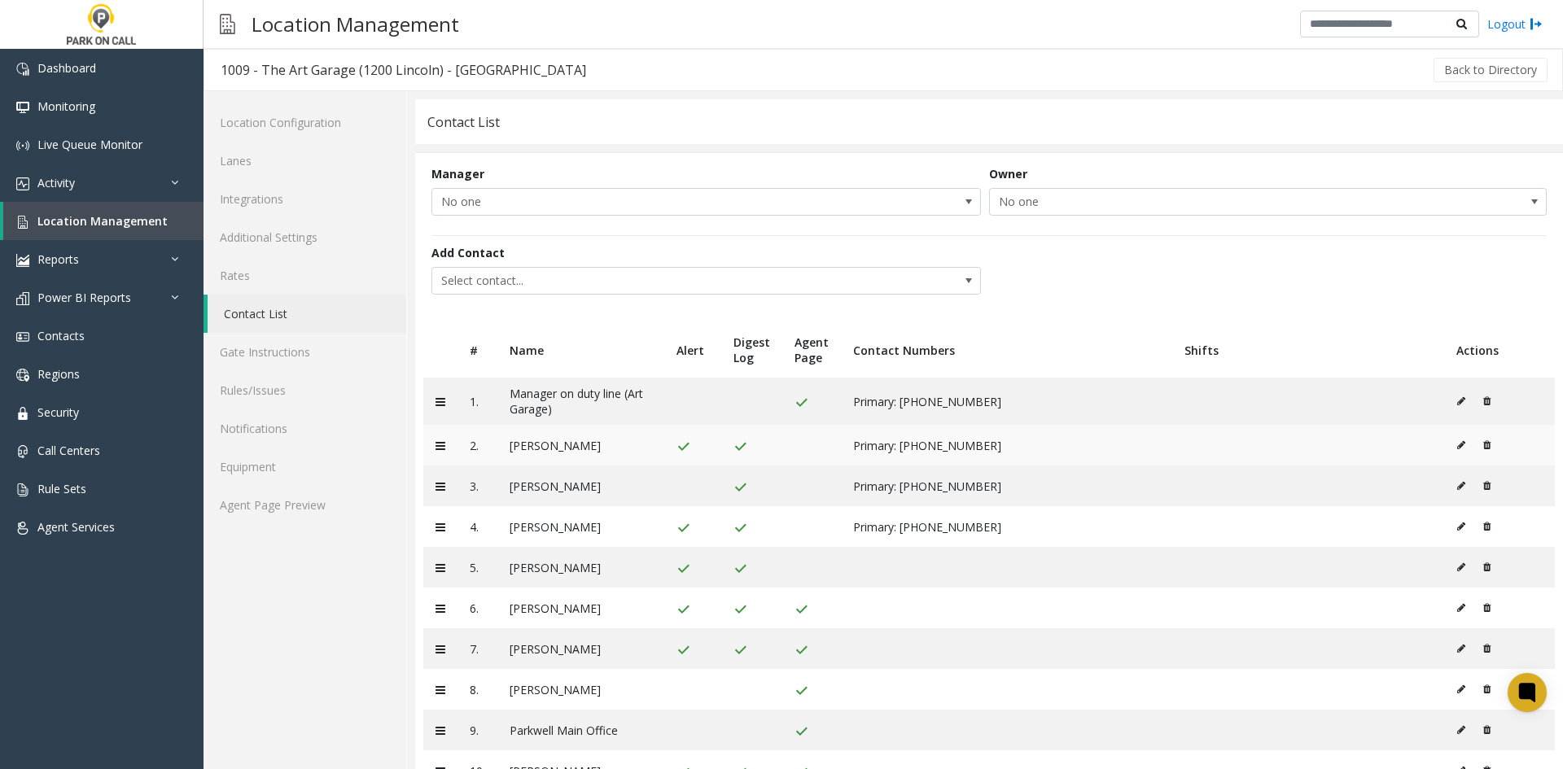
click at [1457, 445] on icon at bounding box center [1461, 445] width 8 height 10
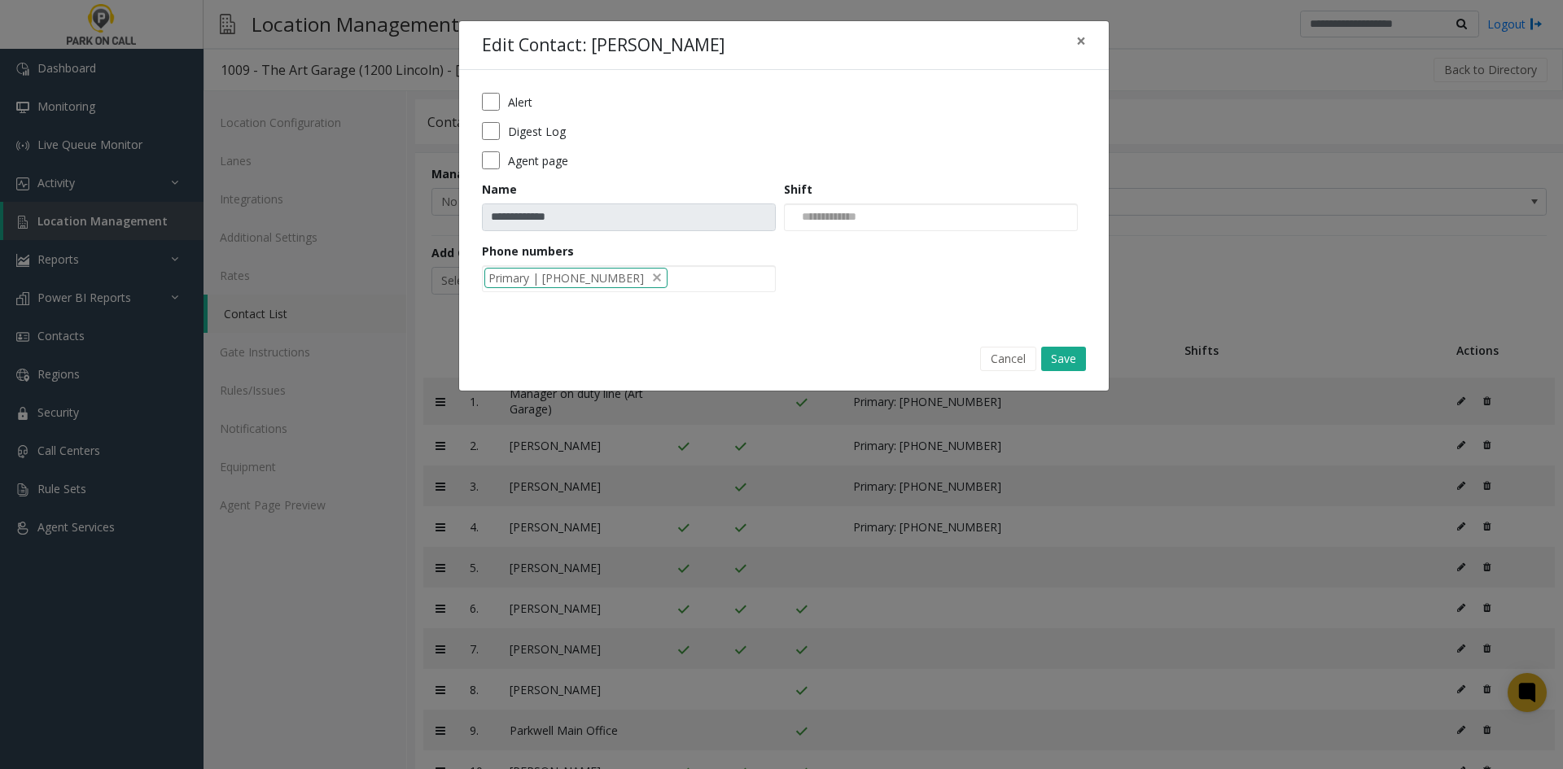
click at [500, 101] on div "Alert" at bounding box center [784, 102] width 604 height 18
click at [1064, 356] on button "Save" at bounding box center [1063, 359] width 45 height 24
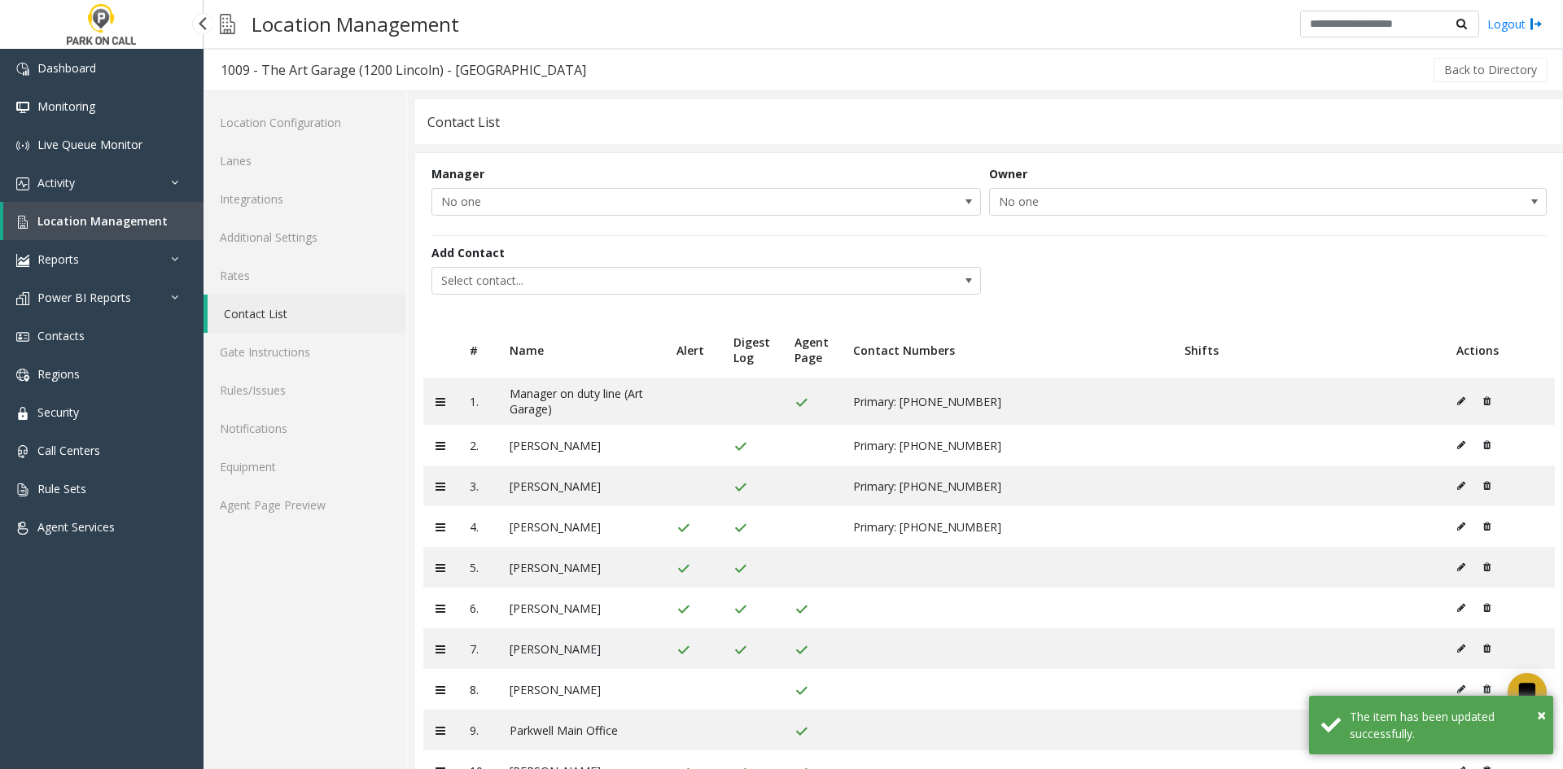
click at [70, 217] on span "Location Management" at bounding box center [102, 220] width 130 height 15
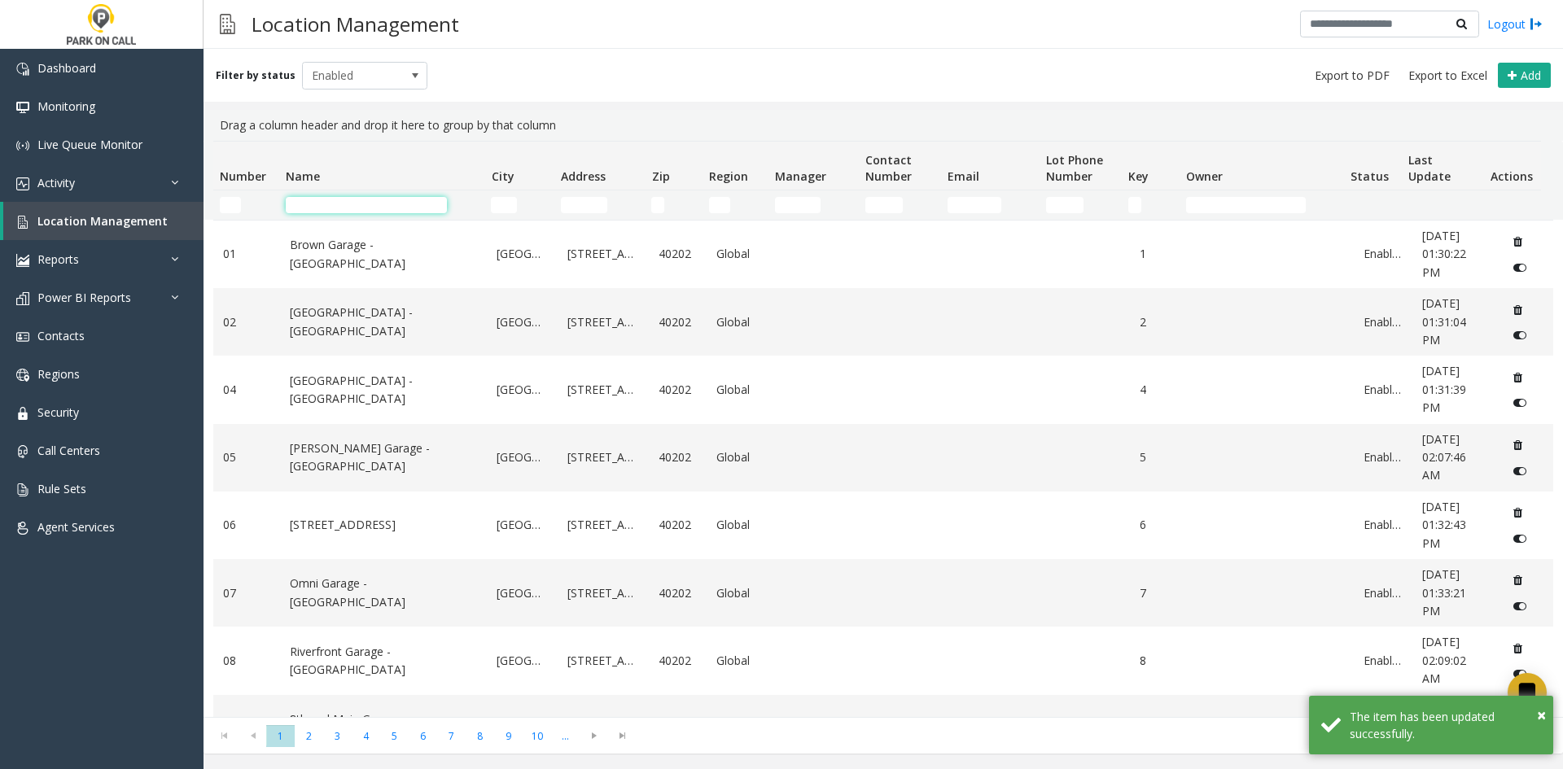
click at [377, 213] on td "Name Filter" at bounding box center [381, 204] width 205 height 29
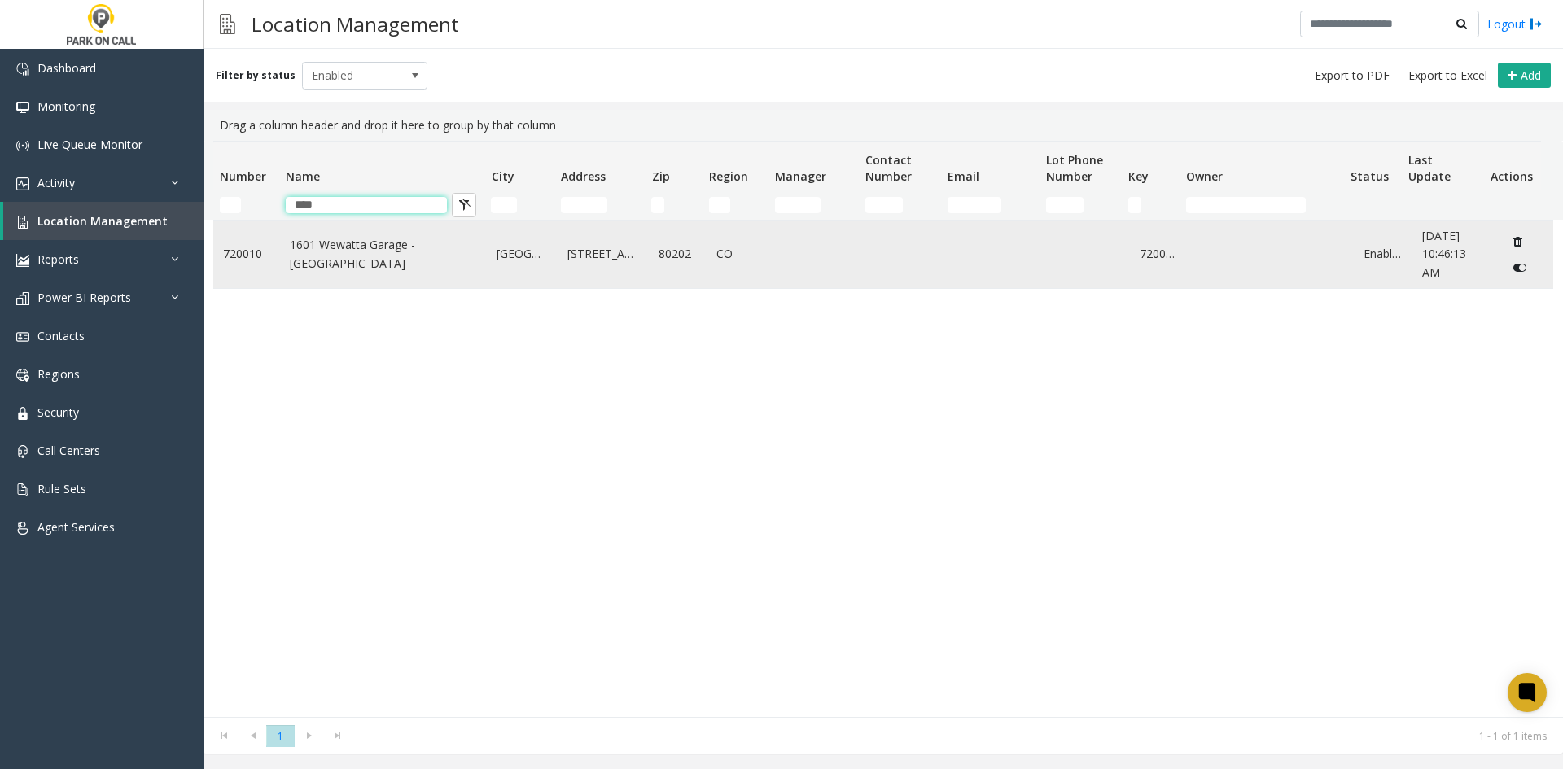
type input "****"
click at [363, 236] on td "1601 Wewatta Garage - [GEOGRAPHIC_DATA]" at bounding box center [384, 255] width 208 height 68
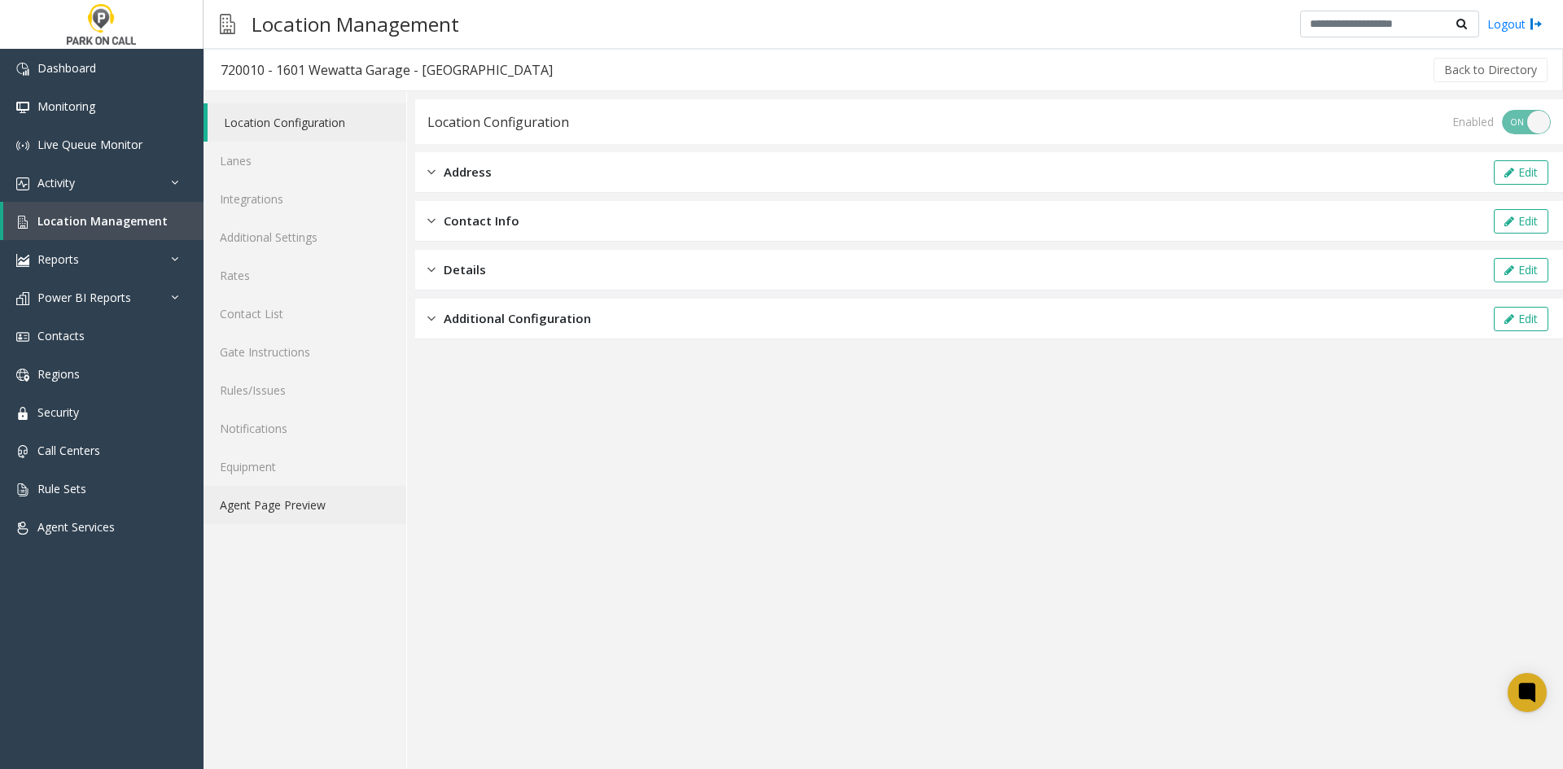
click at [268, 499] on link "Agent Page Preview" at bounding box center [304, 505] width 203 height 38
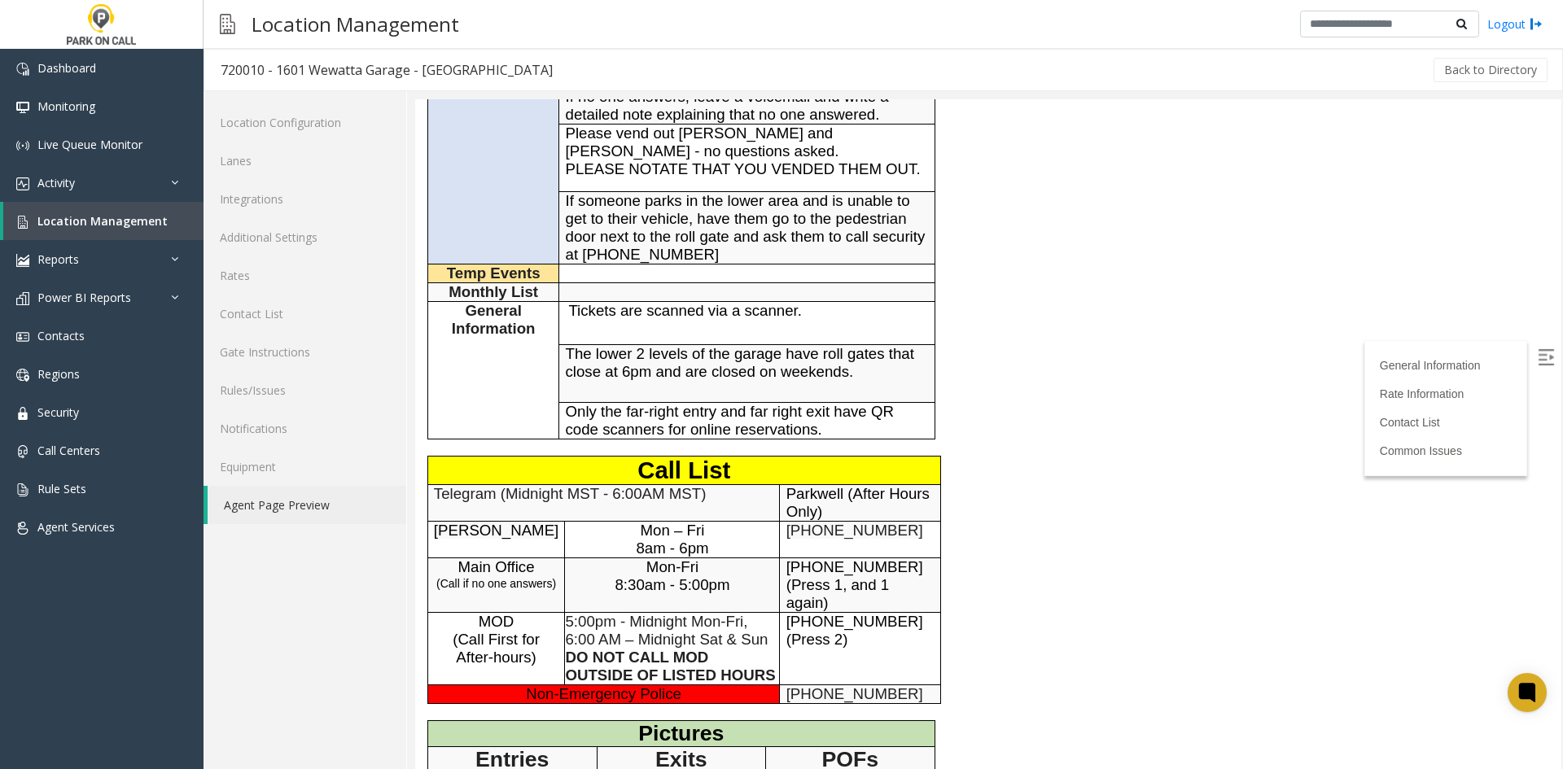
scroll to position [488, 0]
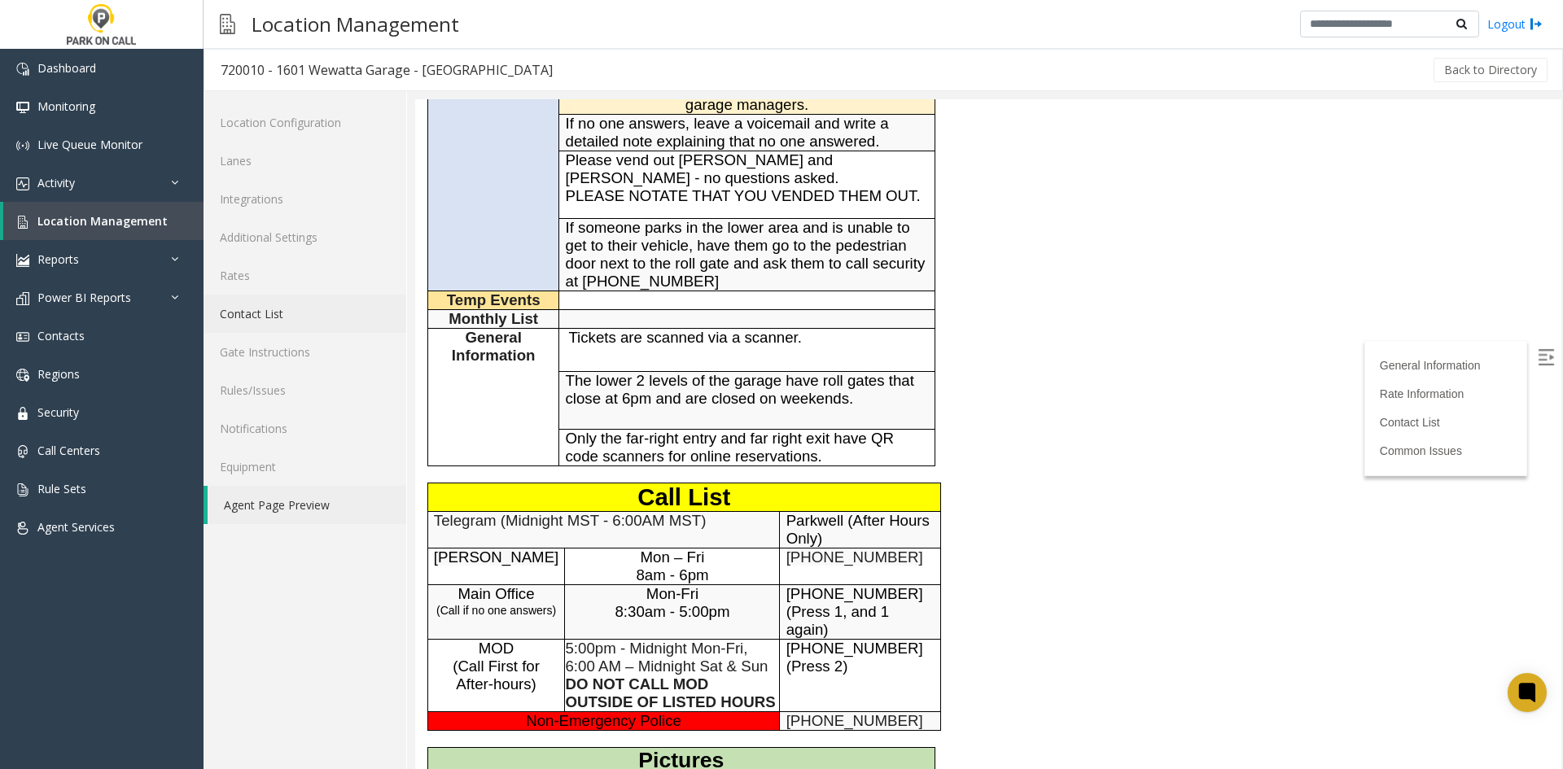
click at [275, 308] on link "Contact List" at bounding box center [304, 314] width 203 height 38
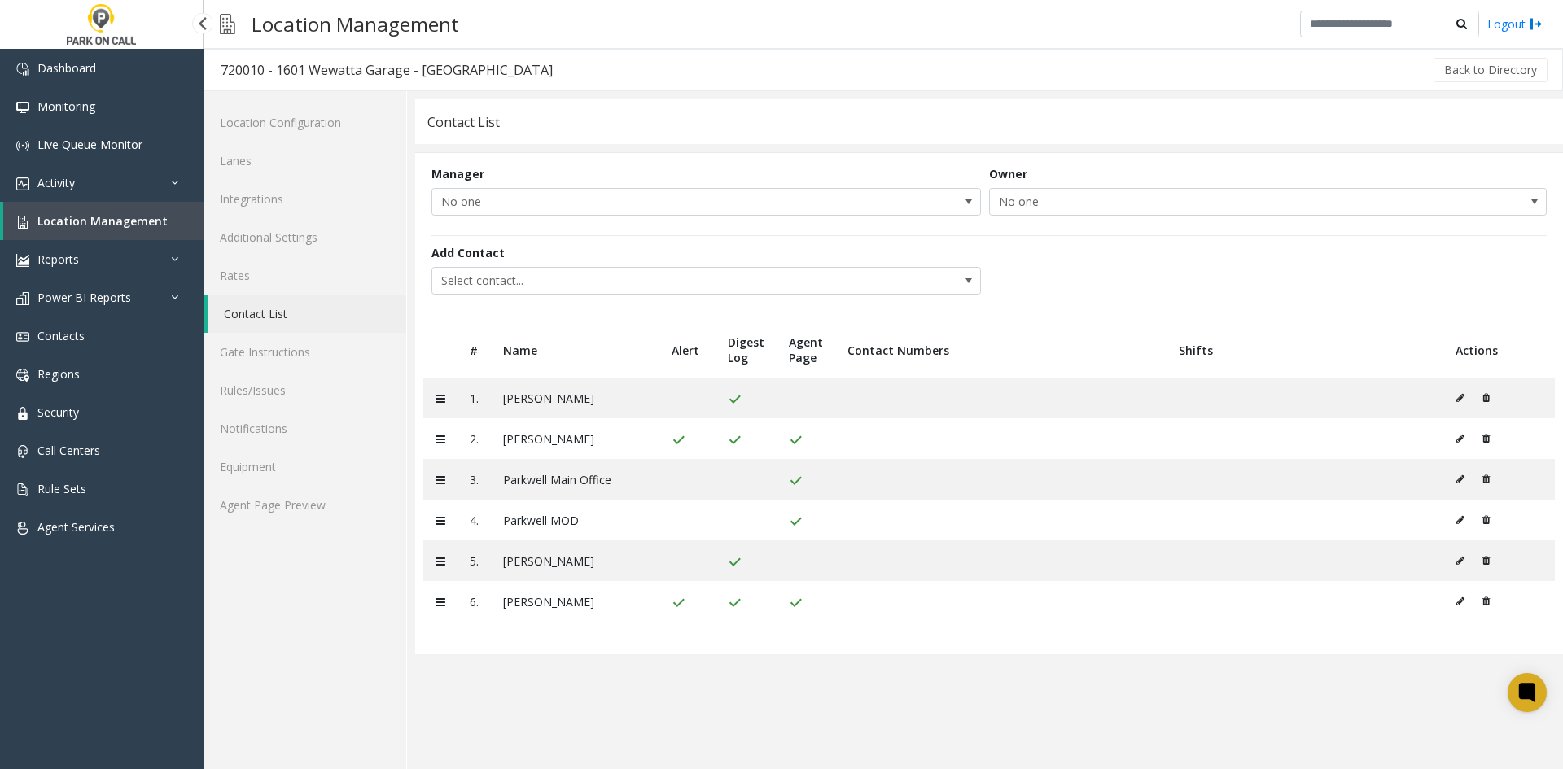
click at [131, 225] on span "Location Management" at bounding box center [102, 220] width 130 height 15
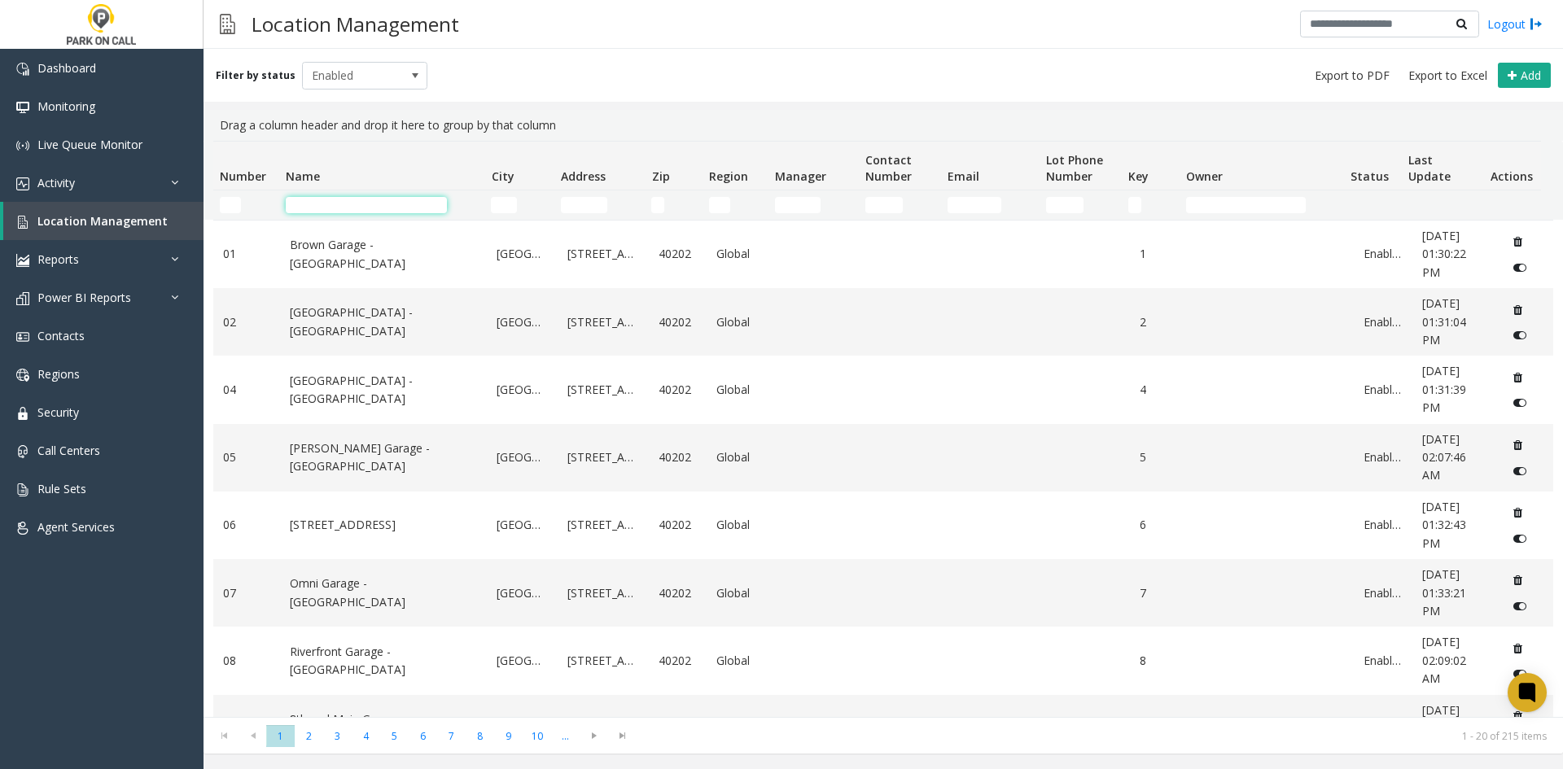
click at [403, 207] on input "Name Filter" at bounding box center [366, 205] width 161 height 16
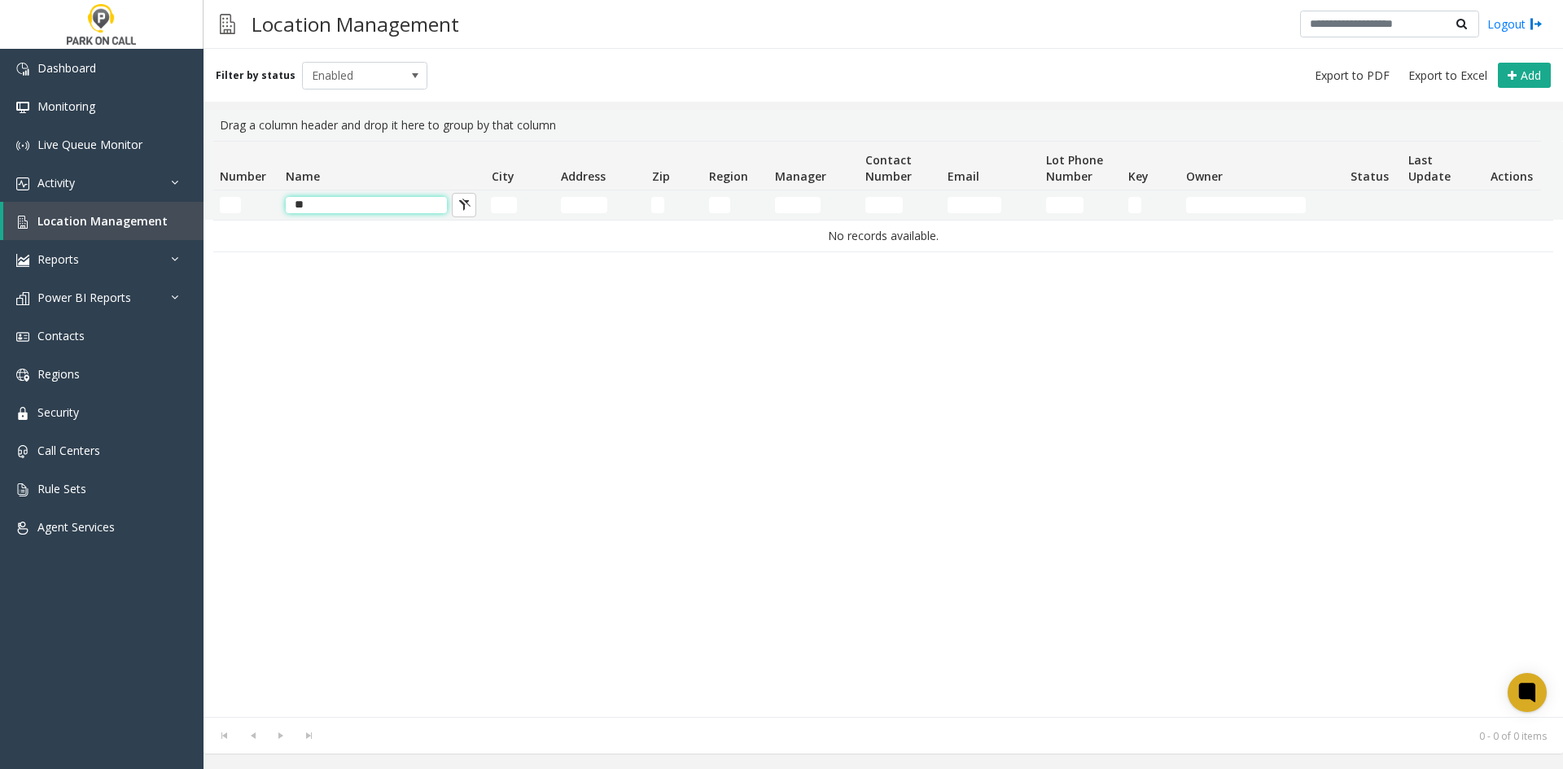
drag, startPoint x: 352, startPoint y: 197, endPoint x: 320, endPoint y: 211, distance: 34.6
click at [320, 211] on input "**" at bounding box center [366, 205] width 161 height 16
drag, startPoint x: 320, startPoint y: 212, endPoint x: 275, endPoint y: 212, distance: 44.8
click at [275, 212] on tr "**" at bounding box center [876, 204] width 1327 height 29
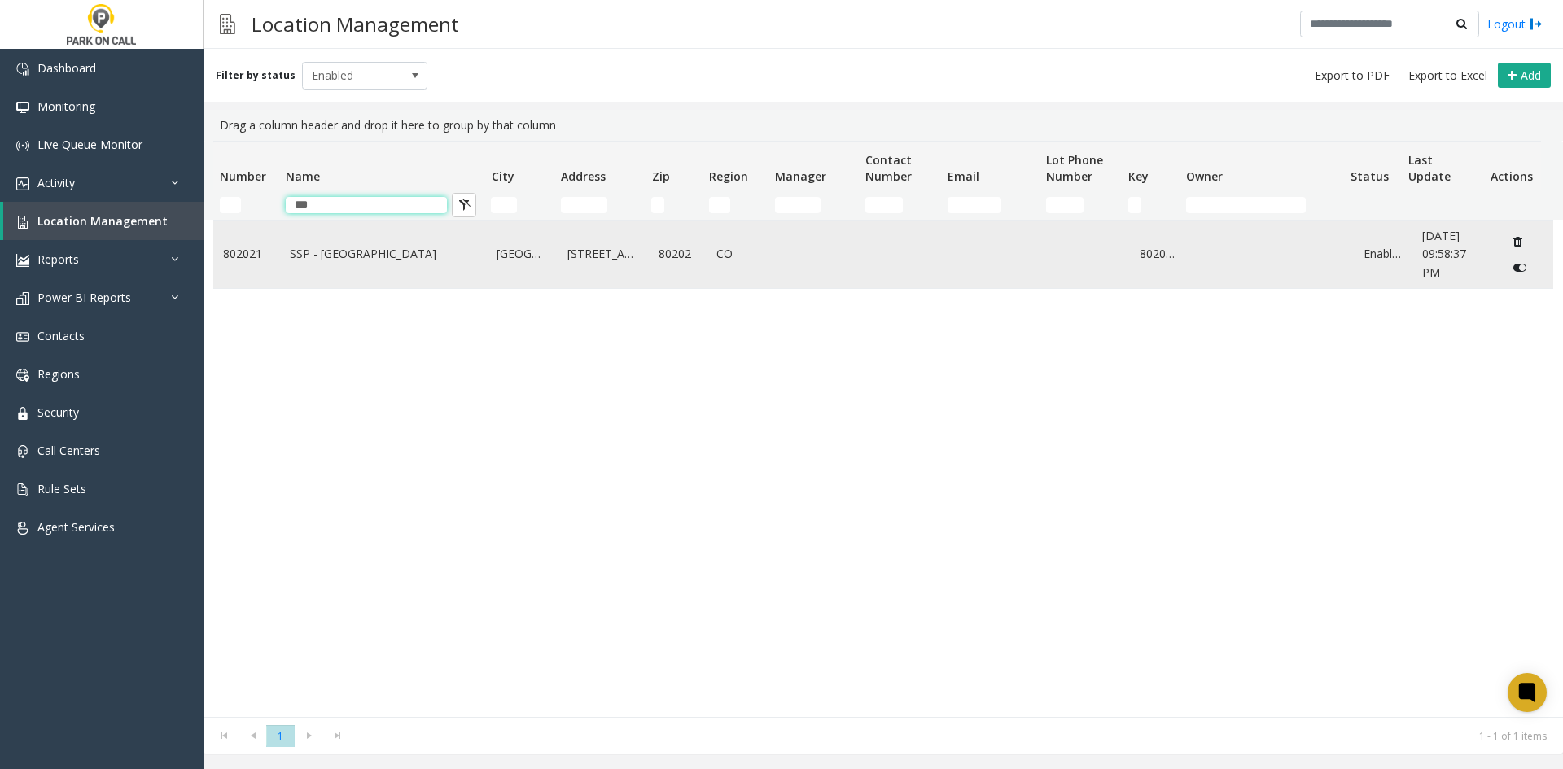
type input "***"
click at [314, 279] on td "SSP - [GEOGRAPHIC_DATA]" at bounding box center [384, 255] width 208 height 68
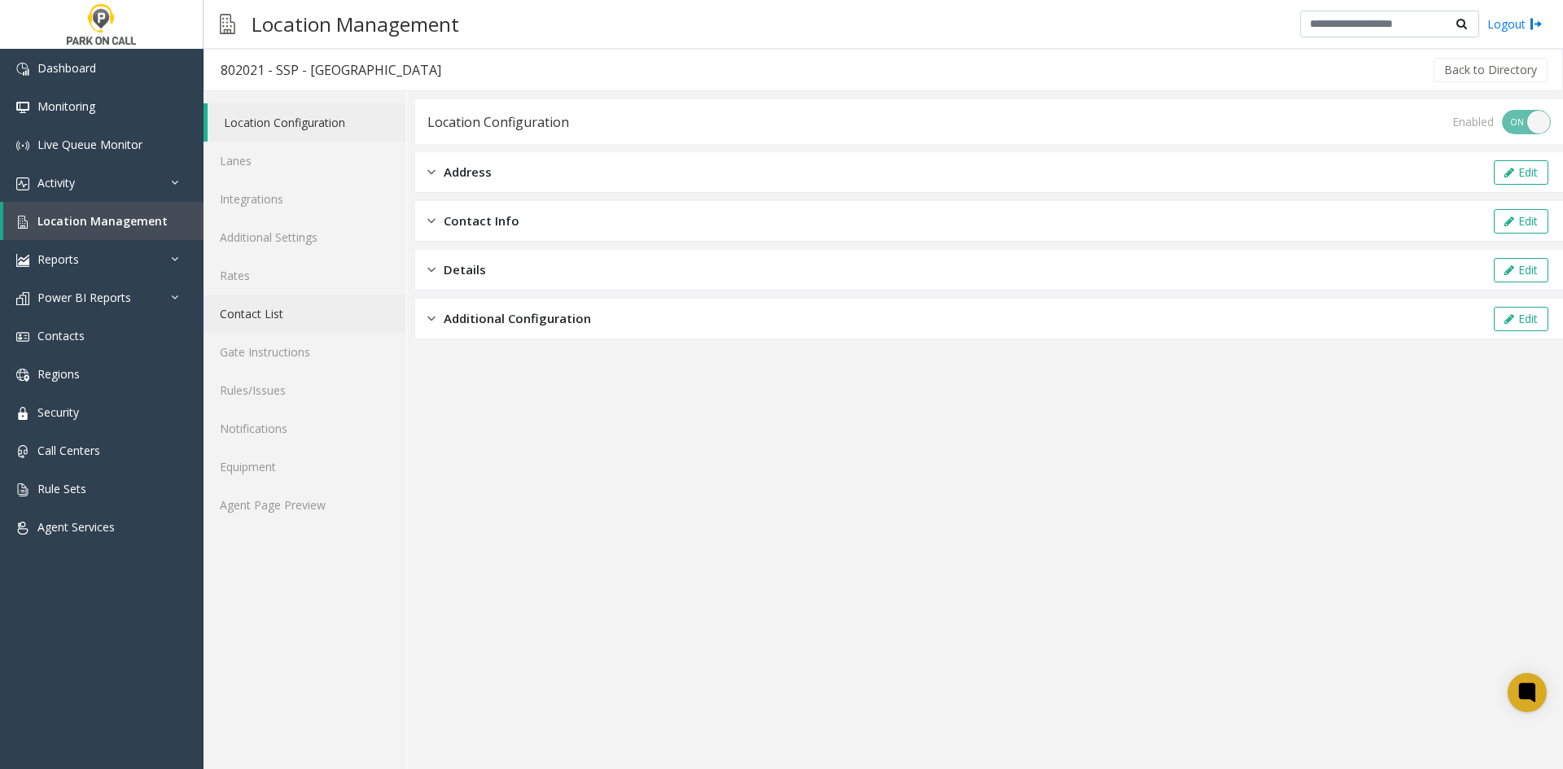
click at [265, 317] on link "Contact List" at bounding box center [304, 314] width 203 height 38
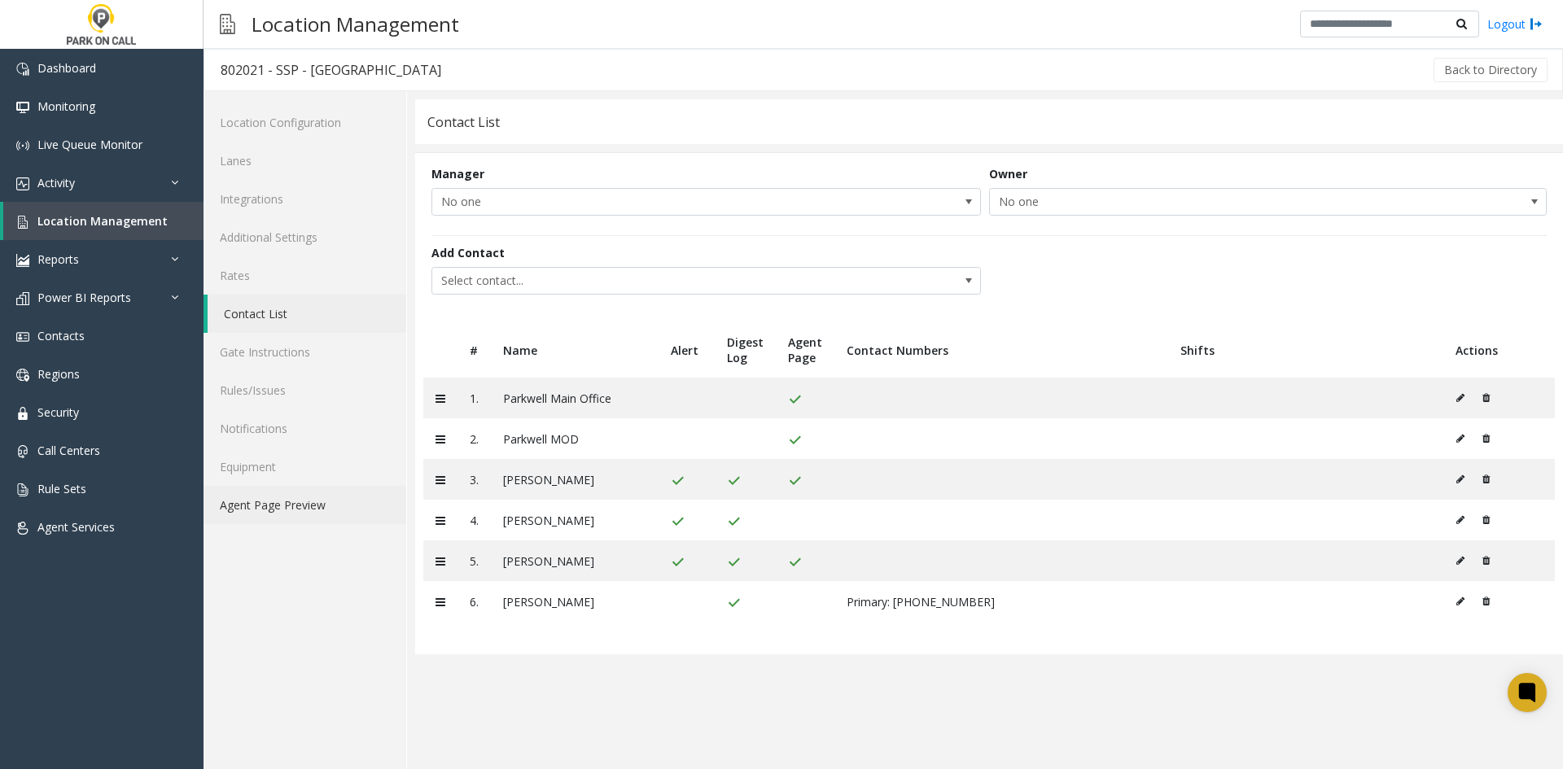
click at [285, 523] on link "Agent Page Preview" at bounding box center [304, 505] width 203 height 38
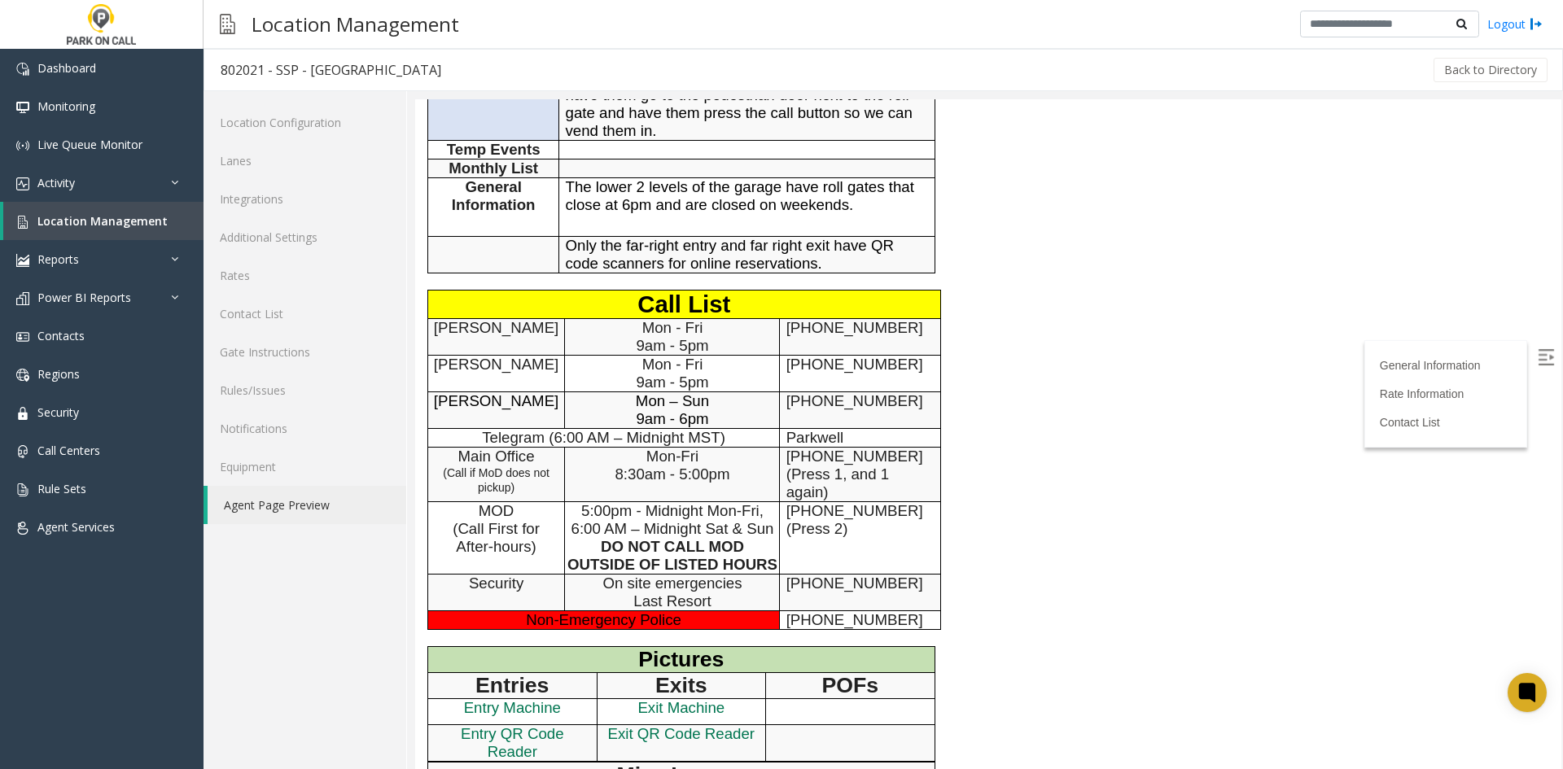
scroll to position [814, 0]
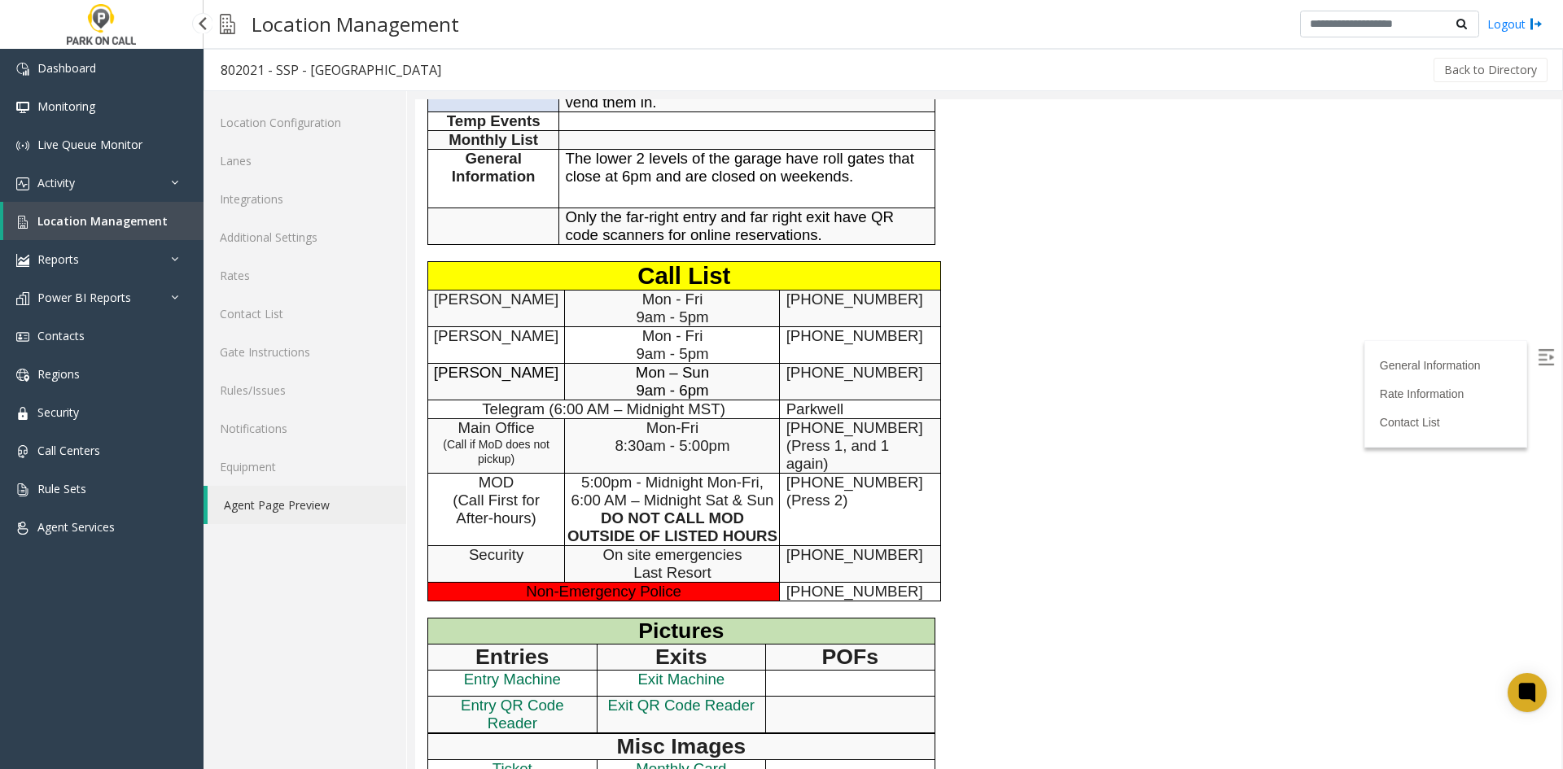
click at [151, 224] on span "Location Management" at bounding box center [102, 220] width 130 height 15
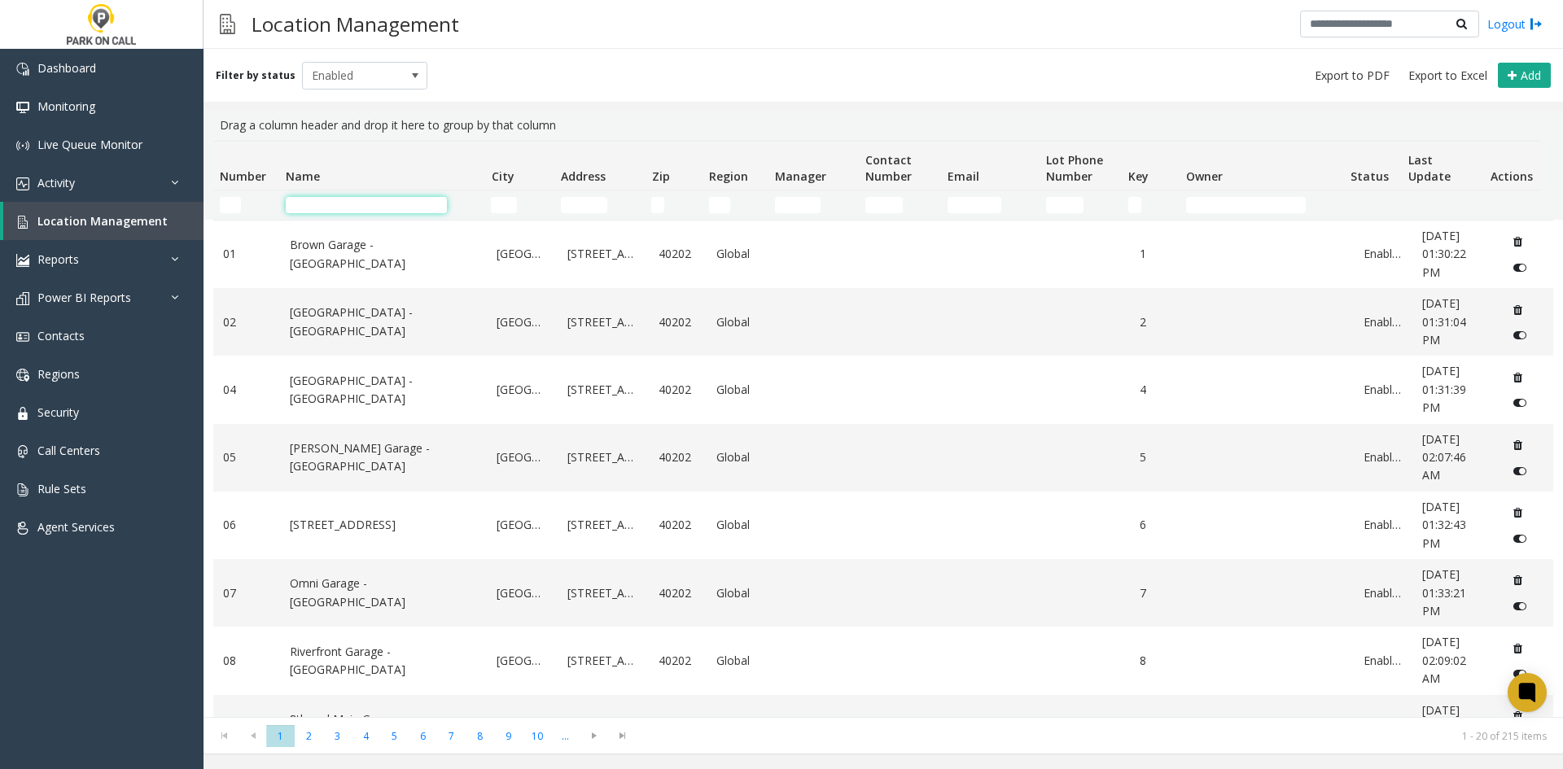
click at [309, 212] on input "Name Filter" at bounding box center [366, 205] width 161 height 16
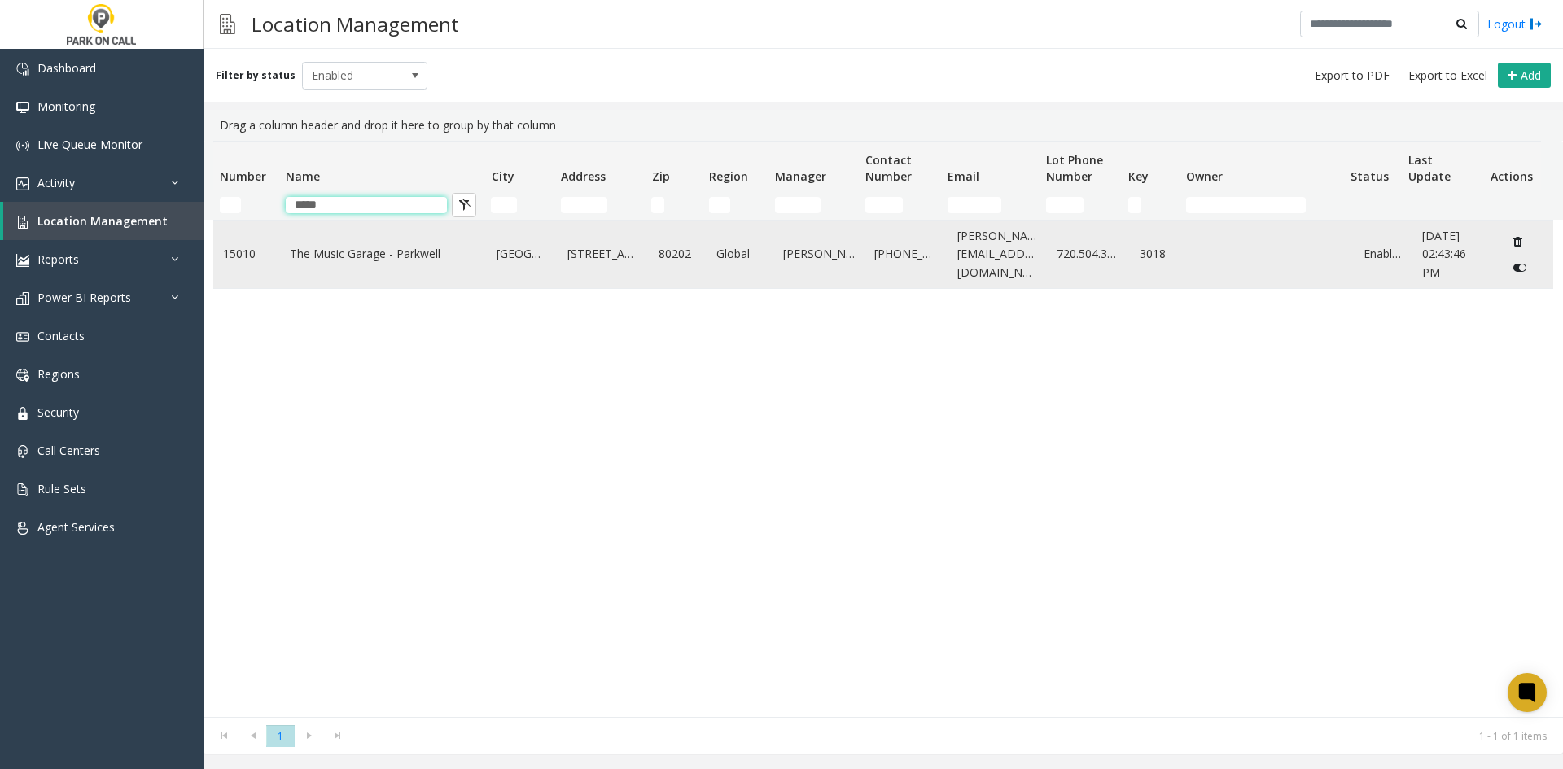
type input "*****"
click at [730, 269] on td "Global" at bounding box center [739, 255] width 67 height 68
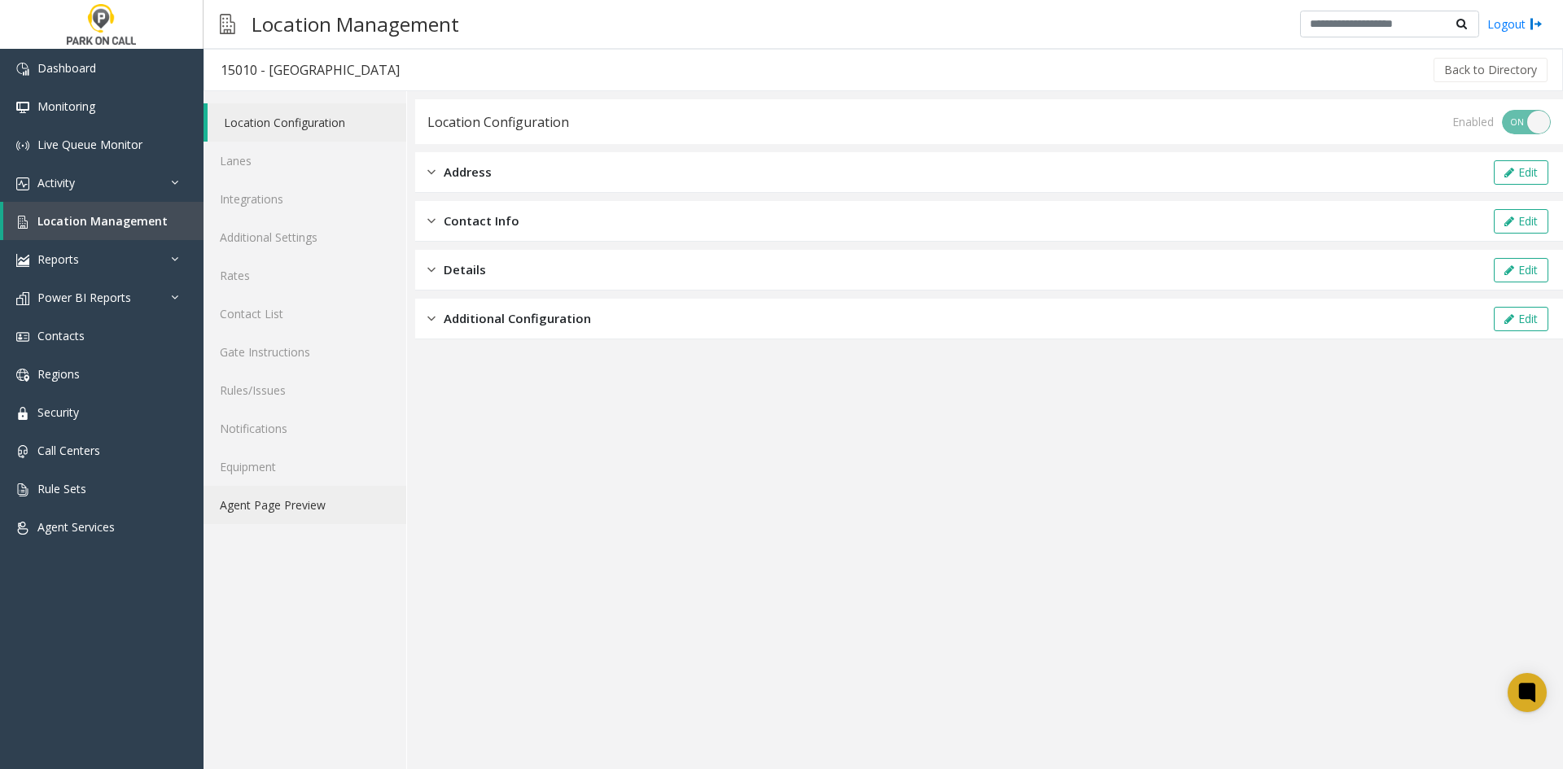
click at [252, 513] on link "Agent Page Preview" at bounding box center [304, 505] width 203 height 38
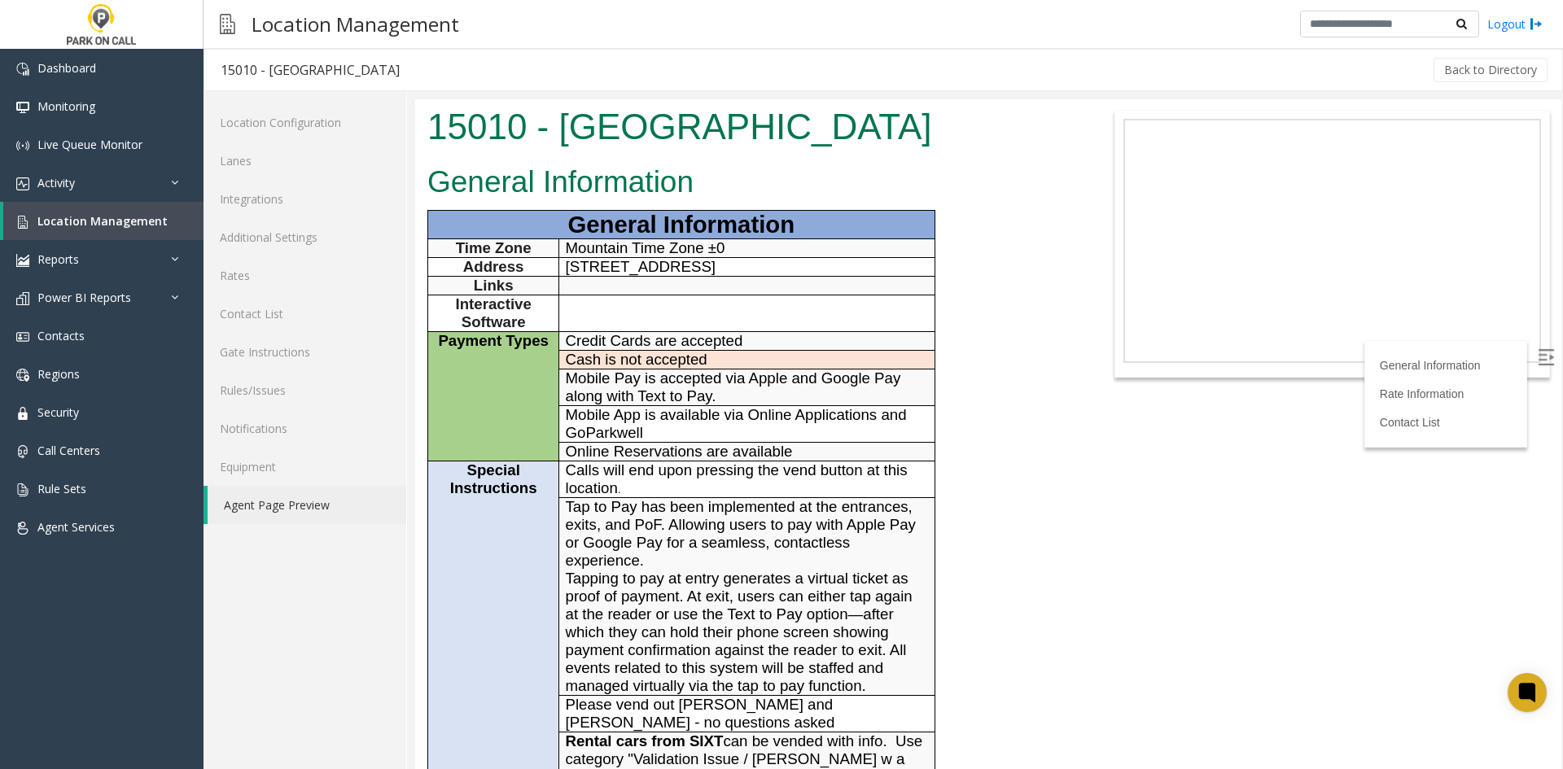
scroll to position [733, 0]
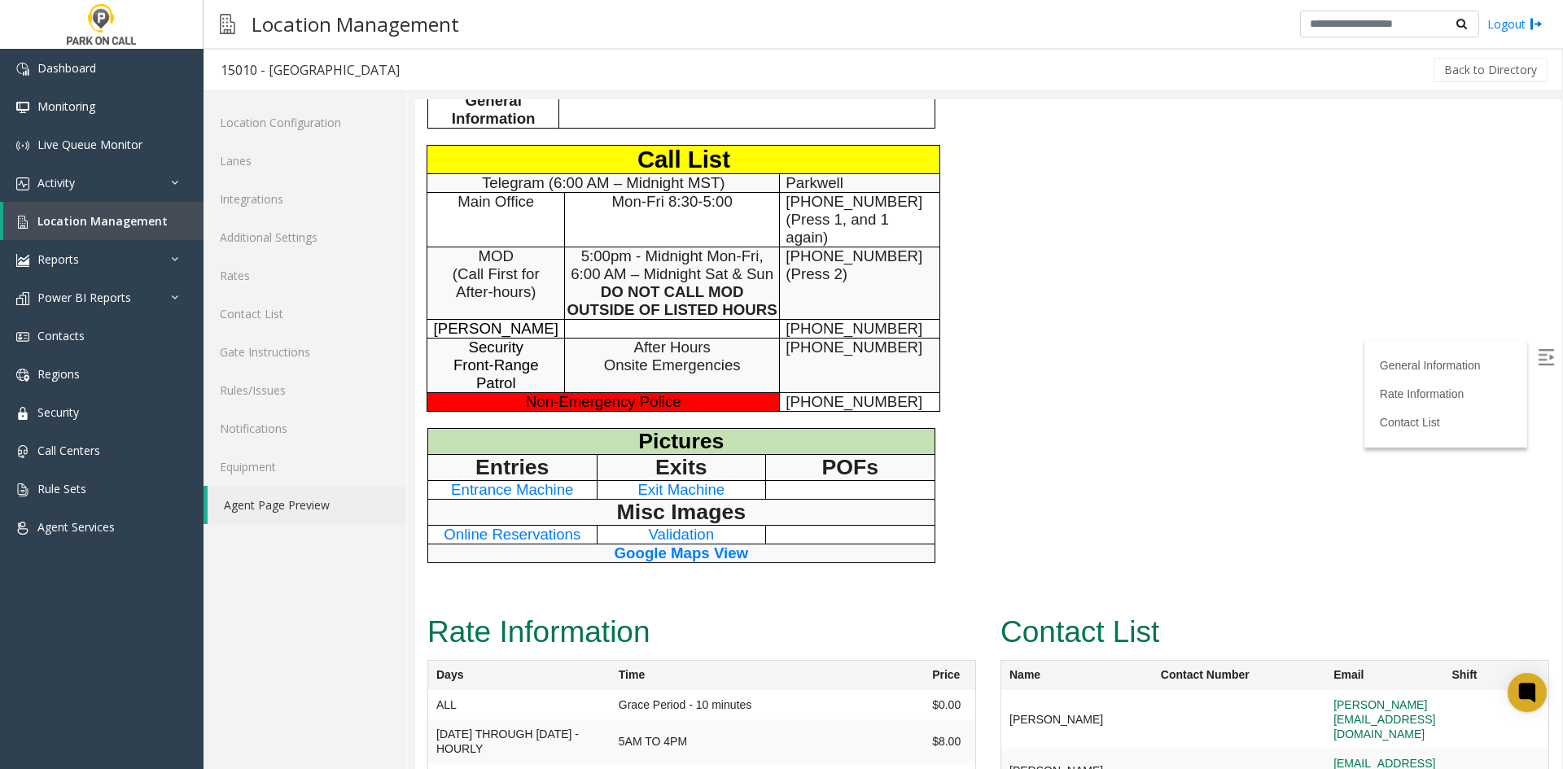
click at [274, 511] on link "Agent Page Preview" at bounding box center [307, 505] width 199 height 38
click at [79, 226] on span "Location Management" at bounding box center [102, 220] width 130 height 15
